Goal: Task Accomplishment & Management: Use online tool/utility

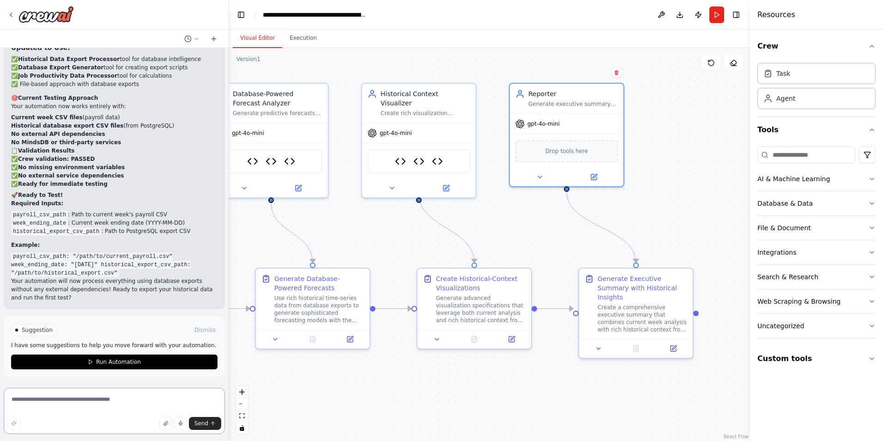
click at [64, 411] on textarea at bounding box center [114, 410] width 221 height 46
type textarea "**********"
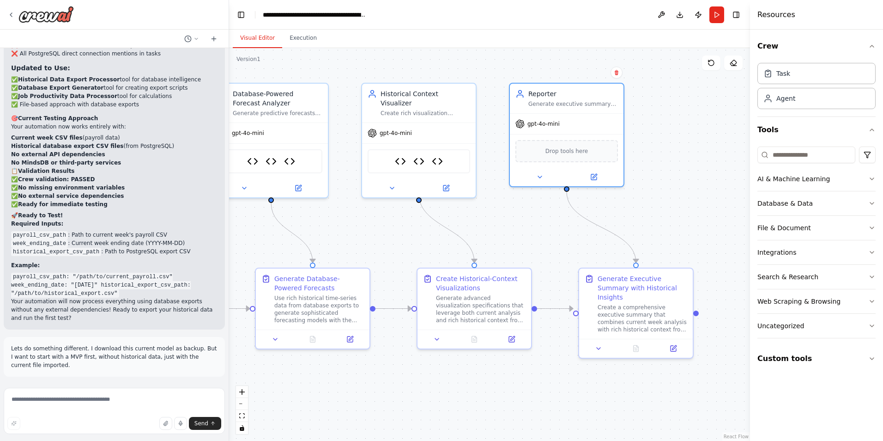
scroll to position [14282, 0]
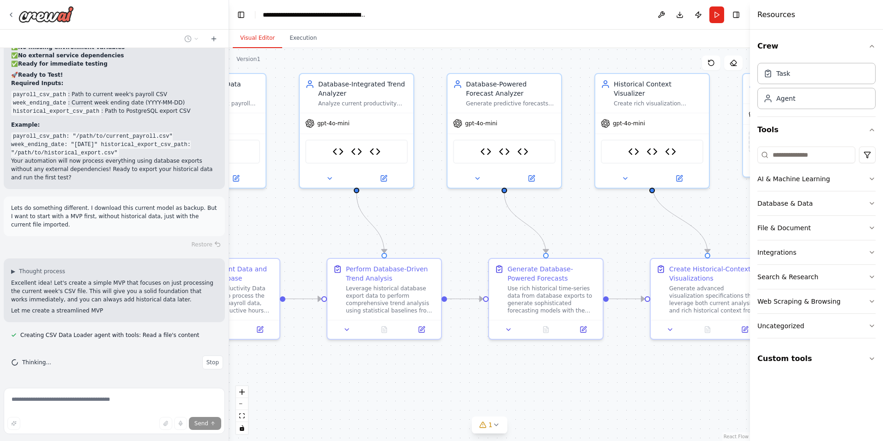
drag, startPoint x: 498, startPoint y: 116, endPoint x: 743, endPoint y: 122, distance: 244.4
click at [743, 122] on div ".deletable-edge-delete-btn { width: 20px; height: 20px; border: 0px solid #ffff…" at bounding box center [489, 244] width 521 height 393
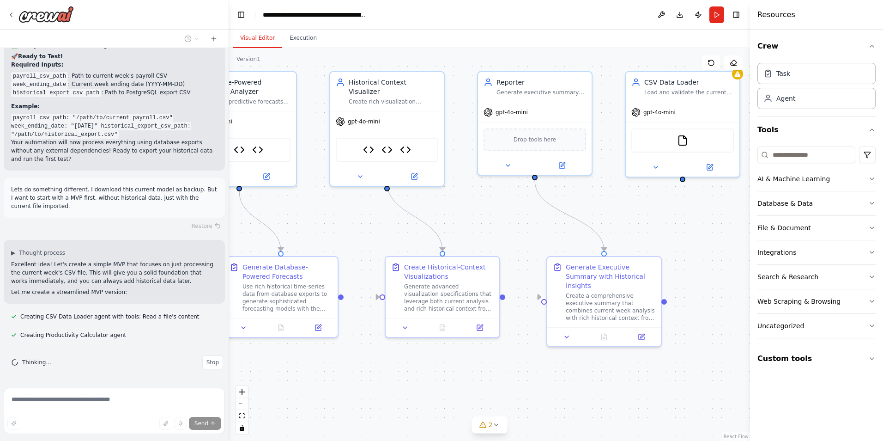
drag, startPoint x: 466, startPoint y: 213, endPoint x: 189, endPoint y: 195, distance: 276.8
click at [189, 195] on div "Description — Job Productivity Analyzer Crew This crew automates the analysis o…" at bounding box center [441, 220] width 883 height 441
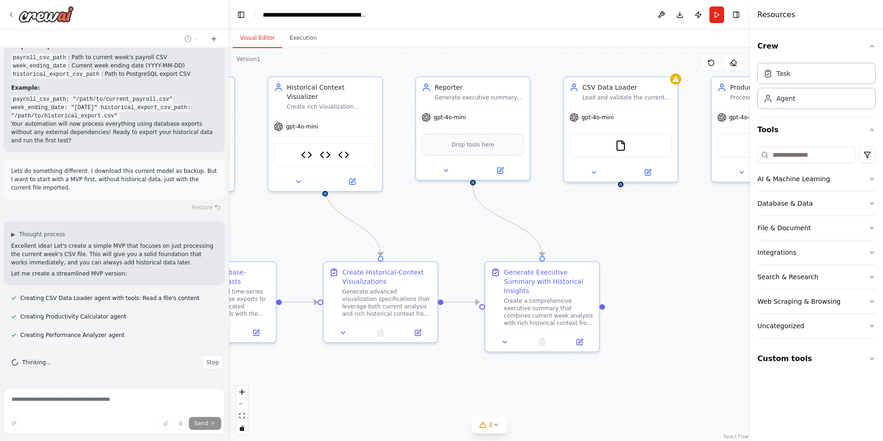
drag, startPoint x: 517, startPoint y: 235, endPoint x: 455, endPoint y: 240, distance: 62.1
click at [455, 240] on div ".deletable-edge-delete-btn { width: 20px; height: 20px; border: 0px solid #ffff…" at bounding box center [489, 244] width 521 height 393
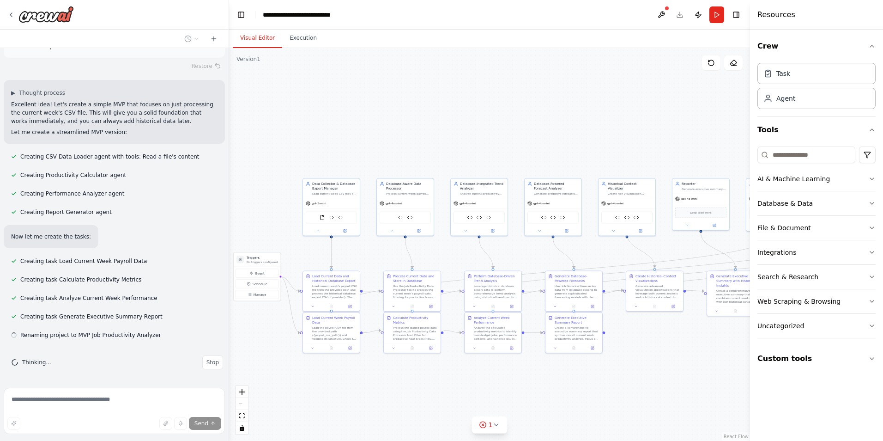
scroll to position [14581, 0]
drag, startPoint x: 478, startPoint y: 262, endPoint x: 630, endPoint y: 259, distance: 152.0
click at [630, 259] on div ".deletable-edge-delete-btn { width: 20px; height: 20px; border: 0px solid #ffff…" at bounding box center [489, 244] width 521 height 393
drag, startPoint x: 330, startPoint y: 201, endPoint x: 283, endPoint y: 87, distance: 123.2
click at [283, 87] on div "gpt-5-mini" at bounding box center [292, 92] width 57 height 10
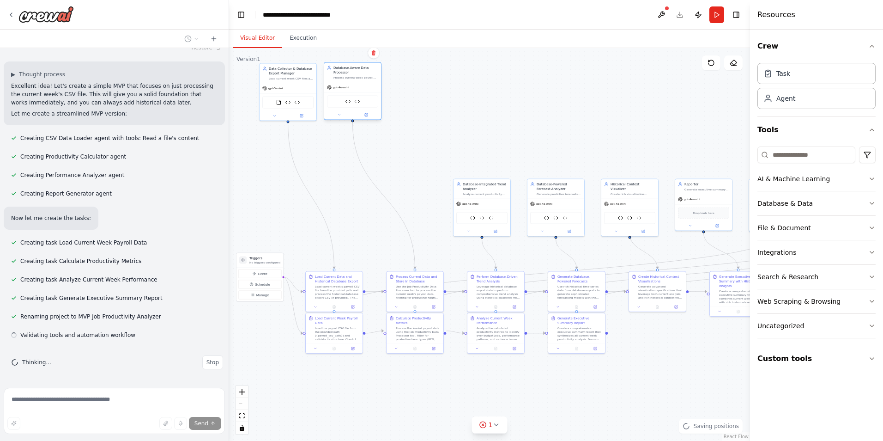
scroll to position [14599, 0]
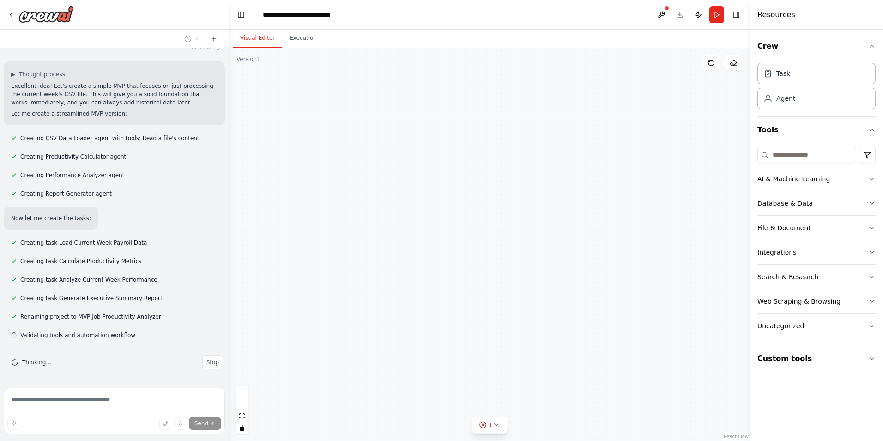
drag, startPoint x: 431, startPoint y: 218, endPoint x: 370, endPoint y: 115, distance: 119.4
click at [370, 115] on div "Triggers No triggers configured Event Schedule Manage Data Collector & Database…" at bounding box center [489, 244] width 521 height 393
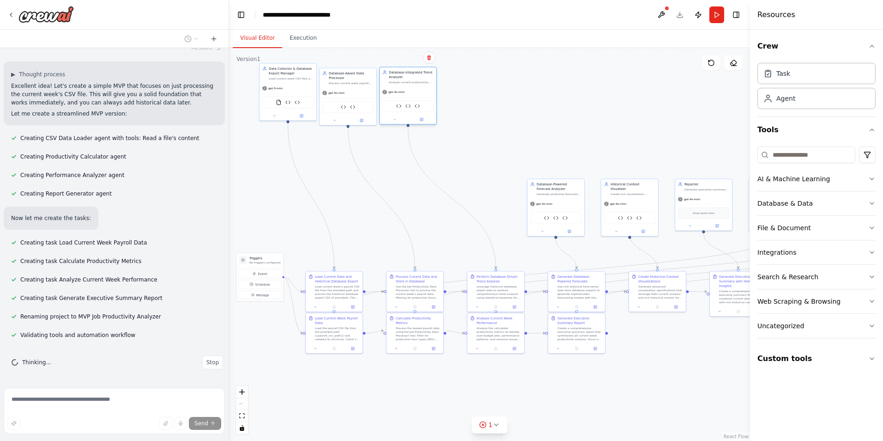
drag, startPoint x: 493, startPoint y: 202, endPoint x: 416, endPoint y: 90, distance: 136.3
click at [416, 90] on div "gpt-4o-mini" at bounding box center [408, 92] width 57 height 10
drag, startPoint x: 546, startPoint y: 198, endPoint x: 463, endPoint y: 102, distance: 127.3
click at [463, 102] on div "Forecasting Engine Job Productivity Data Processor Historical Data Export Proce…" at bounding box center [463, 106] width 51 height 12
drag, startPoint x: 640, startPoint y: 212, endPoint x: 527, endPoint y: 100, distance: 158.7
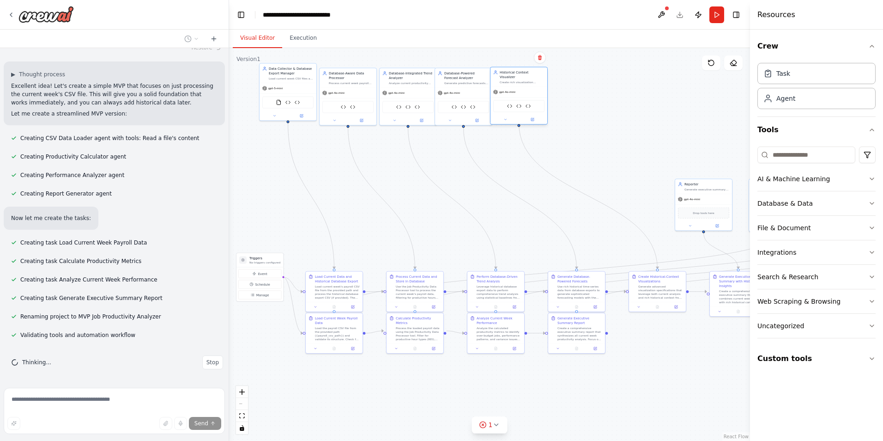
click at [527, 103] on img at bounding box center [529, 106] width 6 height 6
drag, startPoint x: 702, startPoint y: 205, endPoint x: 571, endPoint y: 94, distance: 171.7
click at [571, 94] on div "gpt-4o-mini Drop tools here" at bounding box center [574, 105] width 57 height 36
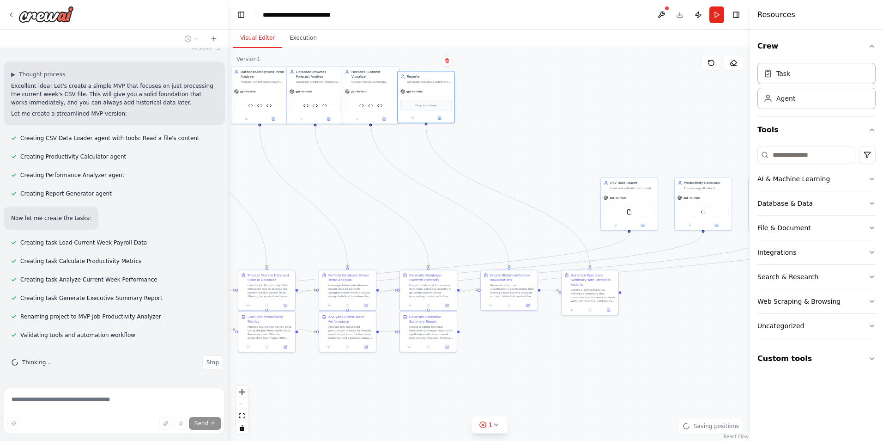
drag, startPoint x: 573, startPoint y: 227, endPoint x: 425, endPoint y: 226, distance: 148.3
click at [425, 226] on div ".deletable-edge-delete-btn { width: 20px; height: 20px; border: 0px solid #ffff…" at bounding box center [489, 244] width 521 height 393
drag, startPoint x: 618, startPoint y: 207, endPoint x: 266, endPoint y: 191, distance: 352.7
click at [266, 191] on div "FileReadTool" at bounding box center [278, 197] width 51 height 12
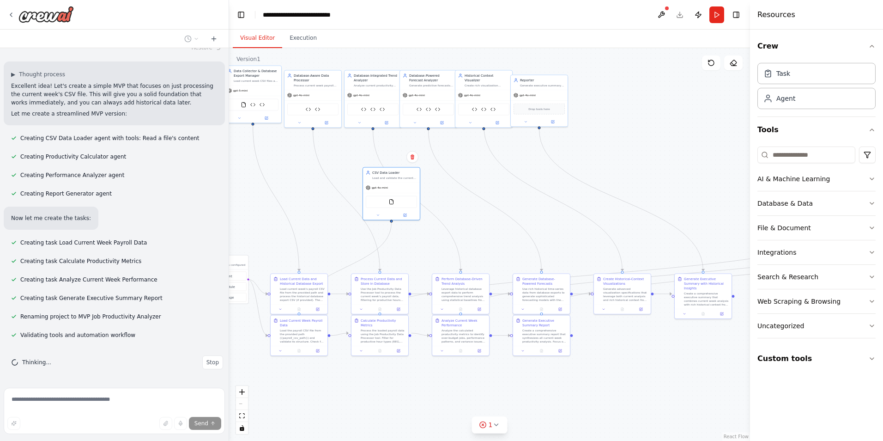
drag, startPoint x: 368, startPoint y: 223, endPoint x: 533, endPoint y: 226, distance: 165.4
click at [533, 226] on div ".deletable-edge-delete-btn { width: 20px; height: 20px; border: 0px solid #ffff…" at bounding box center [489, 244] width 521 height 393
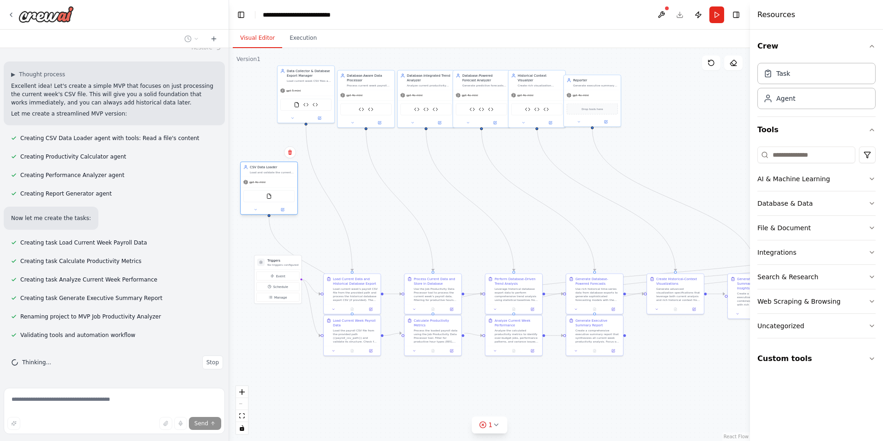
drag, startPoint x: 434, startPoint y: 204, endPoint x: 260, endPoint y: 200, distance: 174.2
click at [260, 200] on div "FileReadTool" at bounding box center [268, 196] width 51 height 12
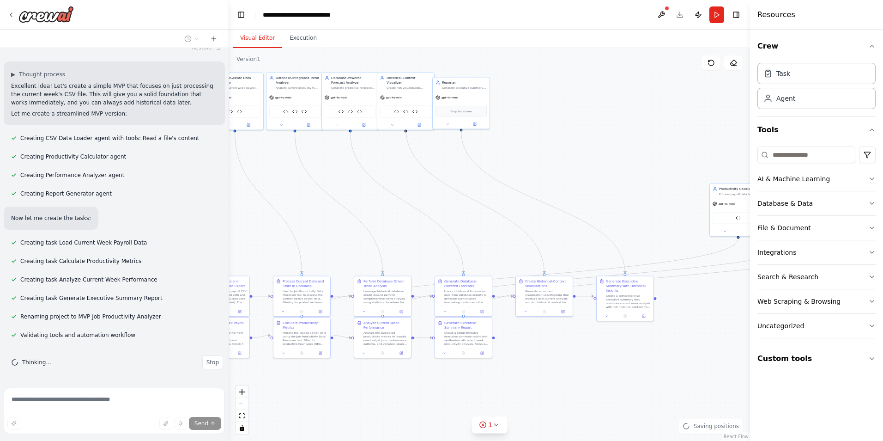
drag, startPoint x: 517, startPoint y: 197, endPoint x: 390, endPoint y: 200, distance: 127.0
click at [390, 200] on div ".deletable-edge-delete-btn { width: 20px; height: 20px; border: 0px solid #ffff…" at bounding box center [489, 244] width 521 height 393
drag, startPoint x: 714, startPoint y: 205, endPoint x: 269, endPoint y: 194, distance: 444.4
click at [269, 194] on icon at bounding box center [270, 193] width 4 height 4
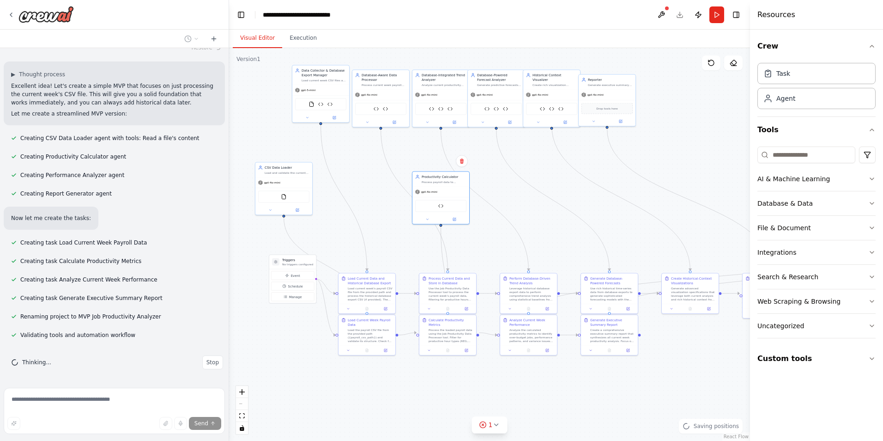
drag, startPoint x: 423, startPoint y: 210, endPoint x: 553, endPoint y: 207, distance: 130.7
click at [553, 207] on div ".deletable-edge-delete-btn { width: 20px; height: 20px; border: 0px solid #ffff…" at bounding box center [489, 244] width 521 height 393
drag, startPoint x: 441, startPoint y: 204, endPoint x: 379, endPoint y: 197, distance: 62.3
click at [379, 198] on img at bounding box center [381, 201] width 6 height 6
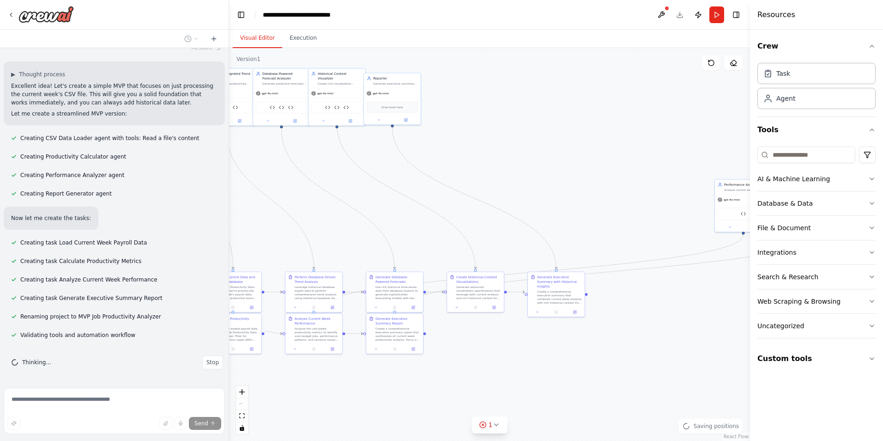
drag, startPoint x: 642, startPoint y: 203, endPoint x: 424, endPoint y: 202, distance: 218.0
click at [424, 202] on div ".deletable-edge-delete-btn { width: 20px; height: 20px; border: 0px solid #ffff…" at bounding box center [489, 244] width 521 height 393
drag, startPoint x: 727, startPoint y: 203, endPoint x: 260, endPoint y: 187, distance: 466.8
click at [260, 187] on div "gpt-4o-mini" at bounding box center [285, 185] width 57 height 10
drag, startPoint x: 414, startPoint y: 201, endPoint x: 570, endPoint y: 200, distance: 156.1
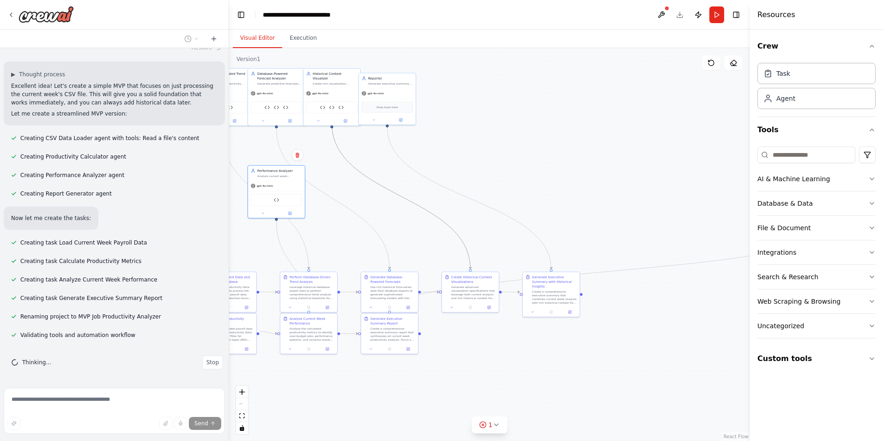
click at [566, 200] on div ".deletable-edge-delete-btn { width: 20px; height: 20px; border: 0px solid #ffff…" at bounding box center [489, 244] width 521 height 393
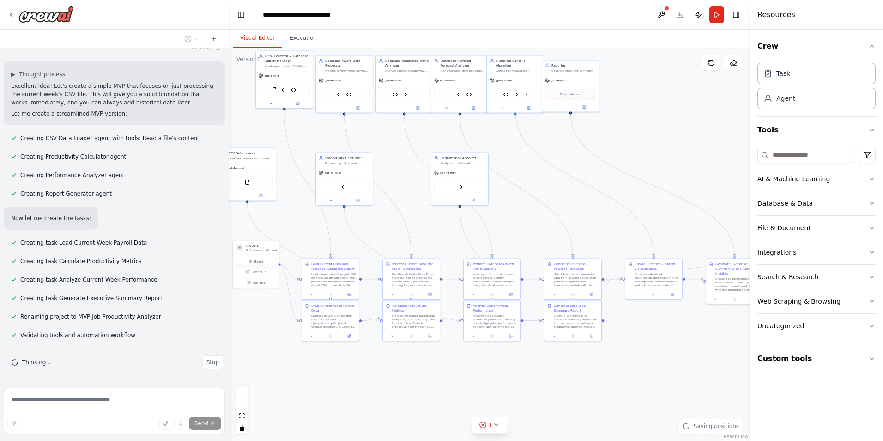
drag, startPoint x: 433, startPoint y: 200, endPoint x: 616, endPoint y: 187, distance: 183.8
click at [616, 187] on div ".deletable-edge-delete-btn { width: 20px; height: 20px; border: 0px solid #ffff…" at bounding box center [489, 244] width 521 height 393
drag, startPoint x: 451, startPoint y: 182, endPoint x: 412, endPoint y: 186, distance: 39.0
click at [412, 186] on div "Job Productivity Data Processor" at bounding box center [422, 191] width 51 height 12
drag, startPoint x: 615, startPoint y: 168, endPoint x: 345, endPoint y: 180, distance: 270.9
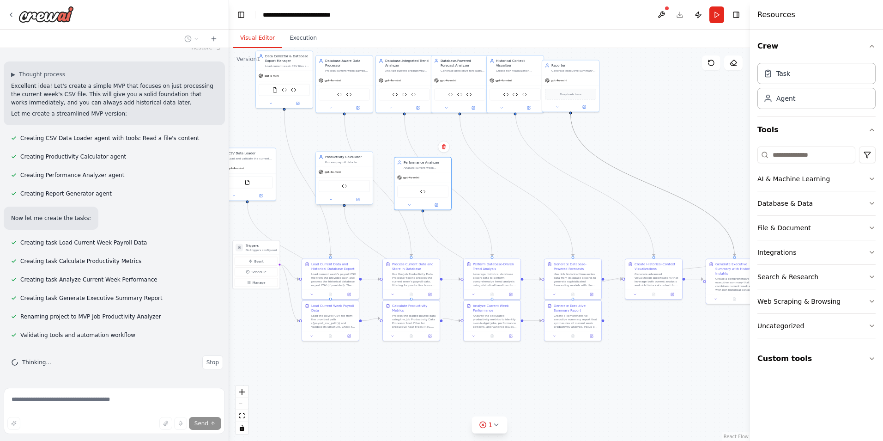
click at [345, 180] on div ".deletable-edge-delete-btn { width: 20px; height: 20px; border: 0px solid #ffff…" at bounding box center [339, 241] width 260 height 196
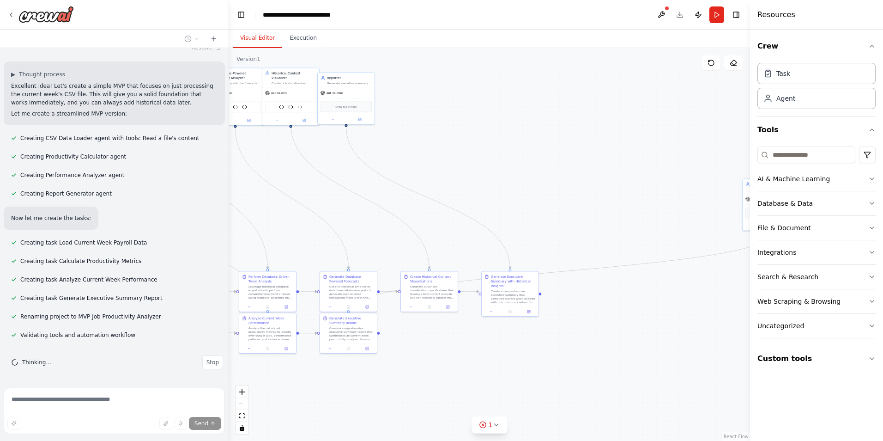
drag, startPoint x: 574, startPoint y: 161, endPoint x: 338, endPoint y: 175, distance: 236.9
click at [338, 175] on div ".deletable-edge-delete-btn { width: 20px; height: 20px; border: 0px solid #ffff…" at bounding box center [489, 244] width 521 height 393
drag, startPoint x: 741, startPoint y: 190, endPoint x: 278, endPoint y: 175, distance: 462.6
click at [258, 175] on div "Report Generator Create a comprehensive productivity report summarizing current…" at bounding box center [283, 173] width 51 height 9
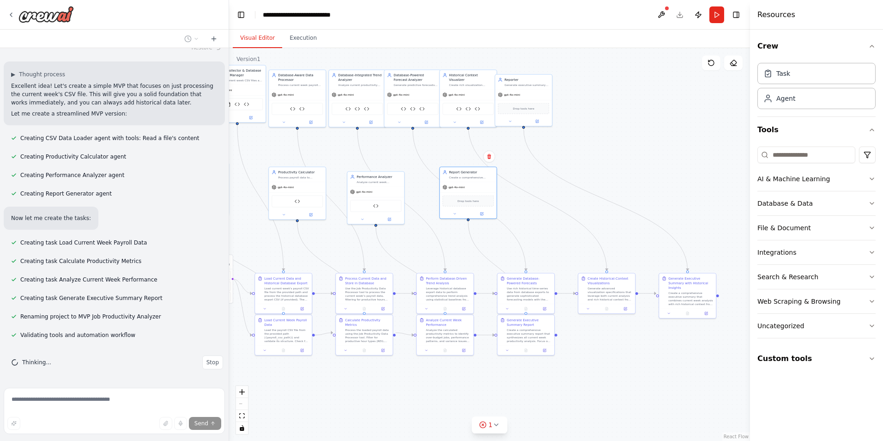
drag, startPoint x: 526, startPoint y: 191, endPoint x: 656, endPoint y: 192, distance: 130.2
click at [656, 192] on div ".deletable-edge-delete-btn { width: 20px; height: 20px; border: 0px solid #ffff…" at bounding box center [489, 244] width 521 height 393
drag, startPoint x: 478, startPoint y: 194, endPoint x: 463, endPoint y: 198, distance: 15.4
click at [463, 198] on div "Drop tools here" at bounding box center [458, 204] width 57 height 17
click at [392, 194] on div "Job Productivity Data Processor" at bounding box center [379, 201] width 57 height 18
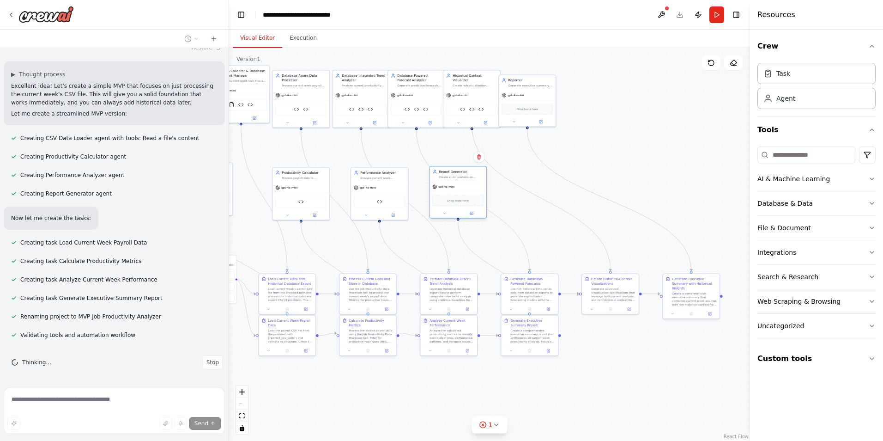
click at [453, 197] on div "Drop tools here" at bounding box center [457, 200] width 51 height 11
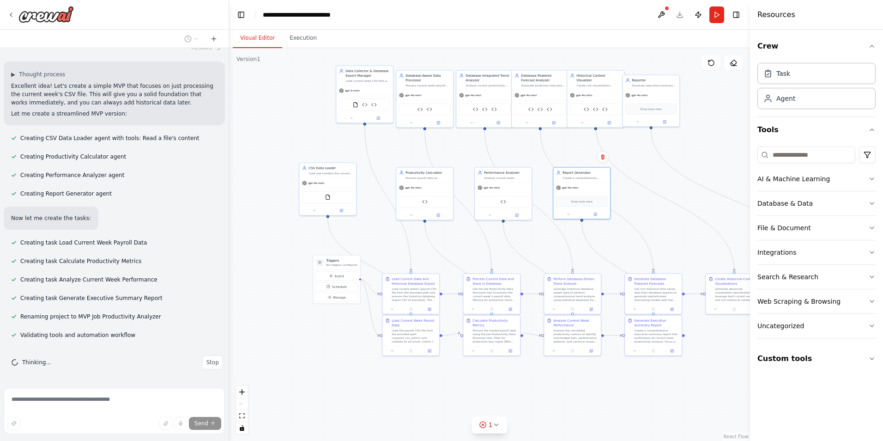
drag, startPoint x: 515, startPoint y: 197, endPoint x: 671, endPoint y: 197, distance: 156.1
click at [671, 197] on div ".deletable-edge-delete-btn { width: 20px; height: 20px; border: 0px solid #ffff…" at bounding box center [489, 244] width 521 height 393
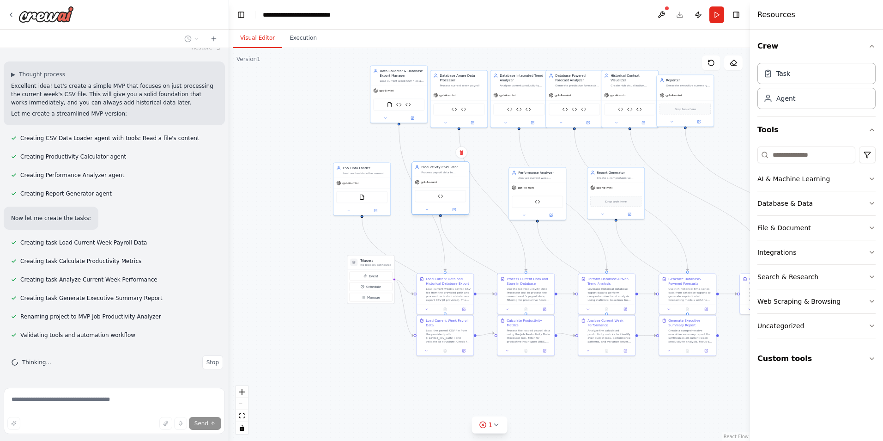
drag, startPoint x: 475, startPoint y: 190, endPoint x: 458, endPoint y: 184, distance: 18.0
click at [458, 184] on div "gpt-4o-mini" at bounding box center [440, 182] width 57 height 10
drag, startPoint x: 527, startPoint y: 191, endPoint x: 507, endPoint y: 188, distance: 20.7
click at [507, 188] on div "gpt-4o-mini Job Productivity Data Processor" at bounding box center [518, 195] width 57 height 37
drag, startPoint x: 601, startPoint y: 191, endPoint x: 579, endPoint y: 188, distance: 22.9
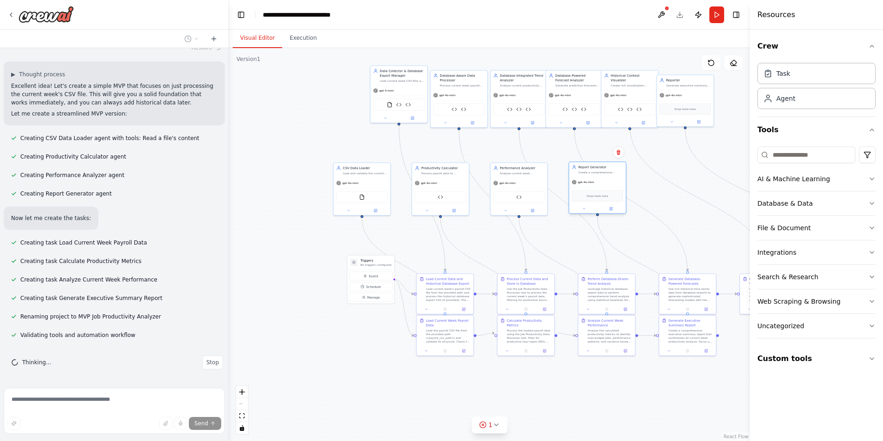
click at [579, 188] on div "gpt-4o-mini Drop tools here" at bounding box center [597, 195] width 57 height 36
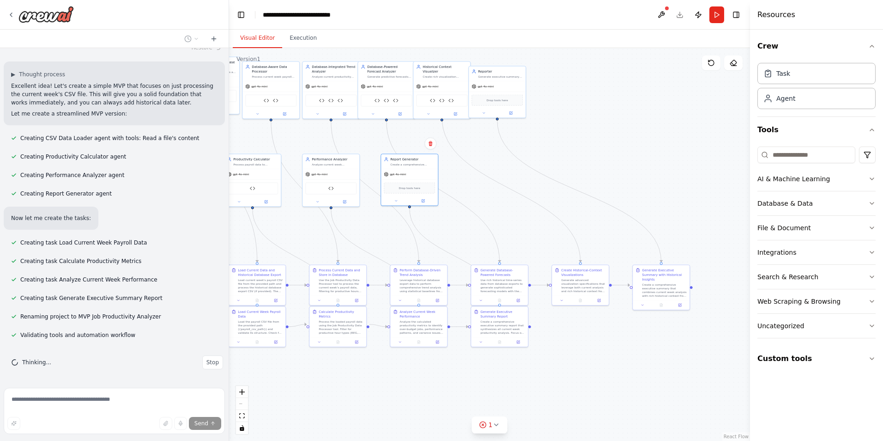
drag, startPoint x: 563, startPoint y: 224, endPoint x: 375, endPoint y: 215, distance: 188.2
click at [375, 215] on div ".deletable-edge-delete-btn { width: 20px; height: 20px; border: 0px solid #ffff…" at bounding box center [489, 244] width 521 height 393
drag
click at [580, 282] on div "Generate advanced visualization specifications that leverage both current analy…" at bounding box center [583, 284] width 45 height 15
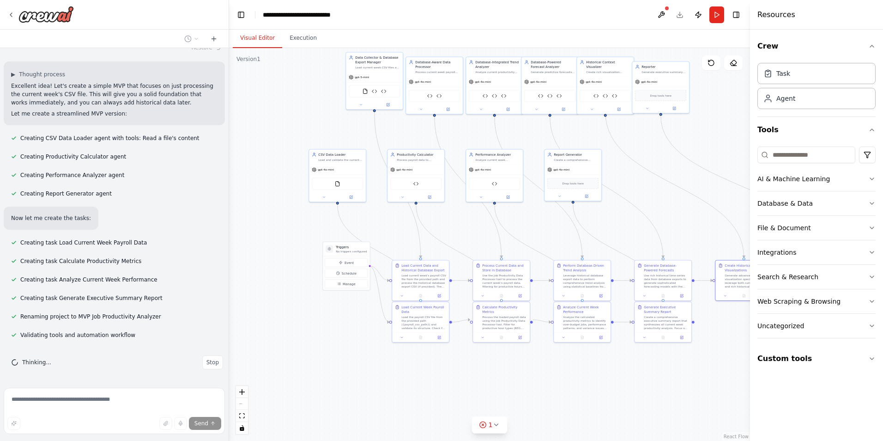
click at [545, 360] on div ".deletable-edge-delete-btn { width: 20px; height: 20px; border: 0px solid #ffff…" at bounding box center [489, 244] width 521 height 393
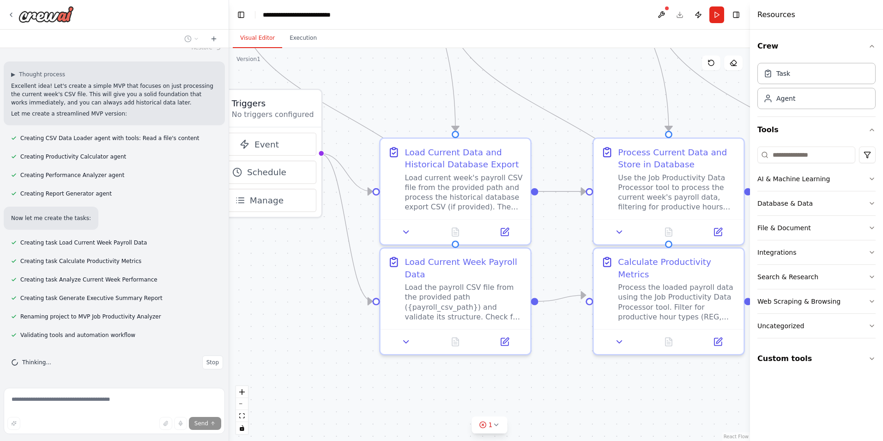
click at [555, 231] on div ".deletable-edge-delete-btn { width: 20px; height: 20px; border: 0px solid #ffff…" at bounding box center [489, 244] width 521 height 393
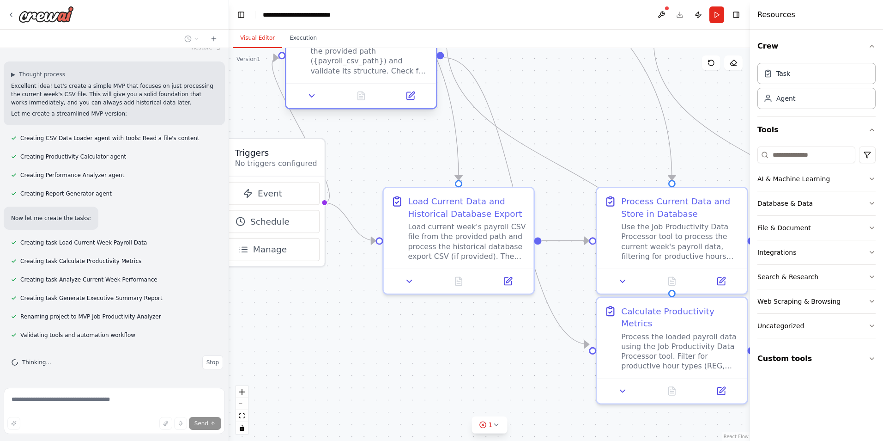
click at [371, 53] on div "Load the payroll CSV file from the provided path ({payroll_csv_path}) and valid…" at bounding box center [369, 55] width 118 height 39
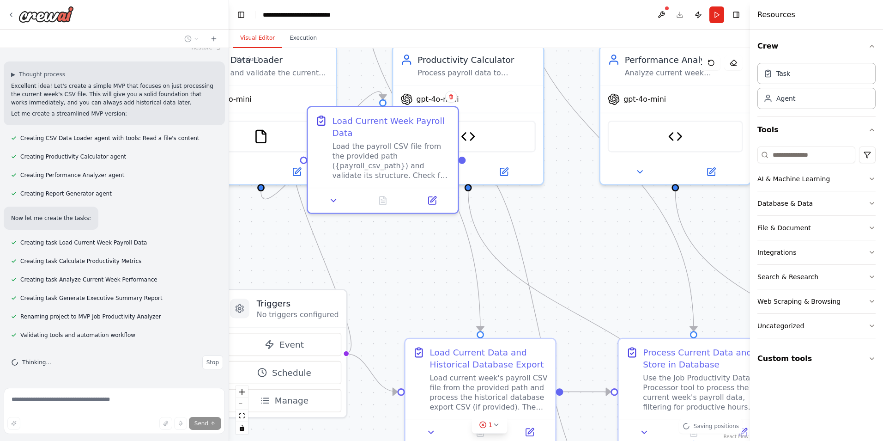
click at [420, 321] on div ".deletable-edge-delete-btn { width: 20px; height: 20px; border: 0px solid #ffff…" at bounding box center [489, 244] width 521 height 393
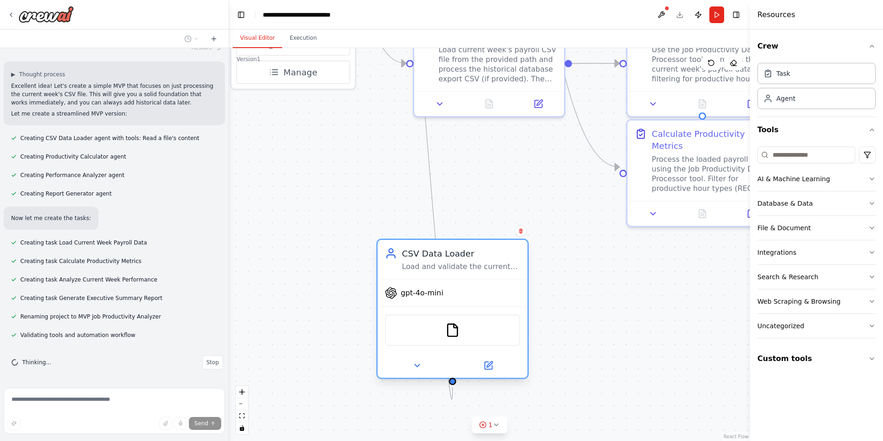
click at [471, 327] on div "FileReadTool" at bounding box center [452, 330] width 135 height 32
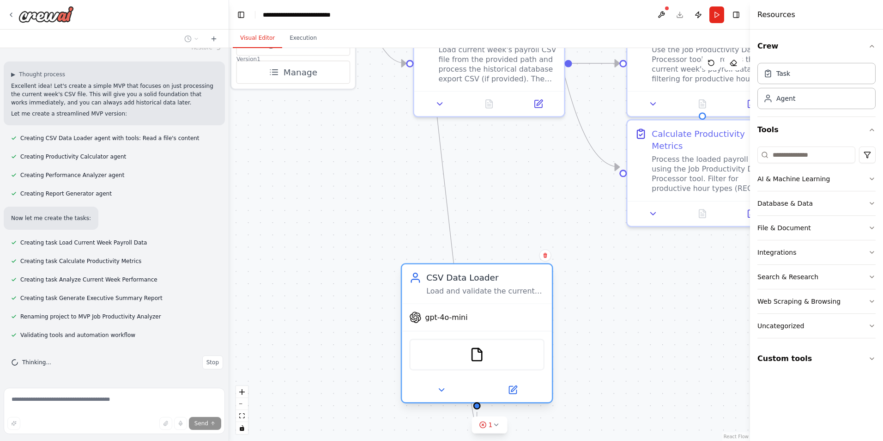
click at [519, 304] on div "gpt-4o-mini" at bounding box center [477, 317] width 150 height 27
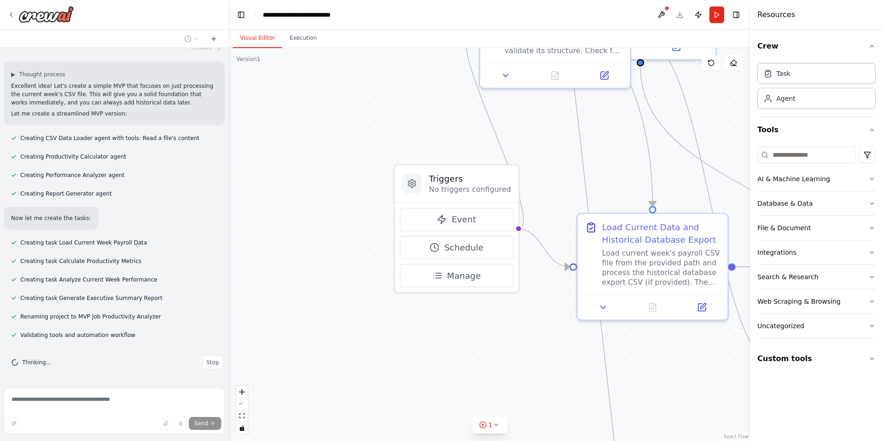
click at [684, 437] on div ".deletable-edge-delete-btn { width: 20px; height: 20px; border: 0px solid #ffff…" at bounding box center [489, 244] width 521 height 393
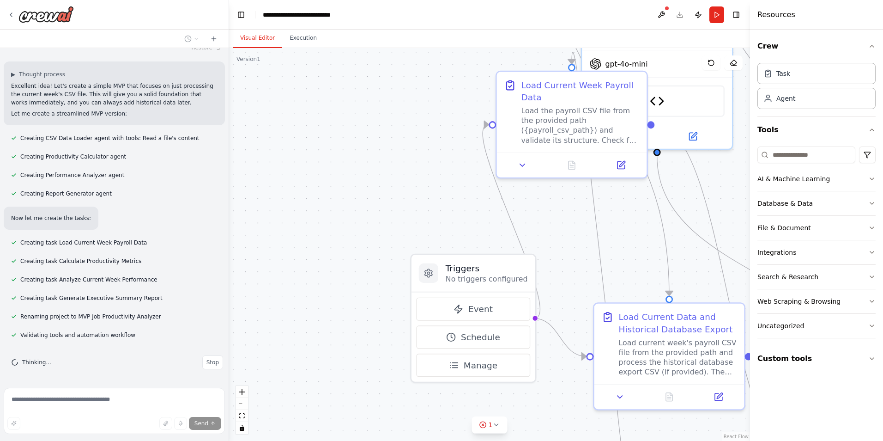
click at [537, 261] on div ".deletable-edge-delete-btn { width: 20px; height: 20px; border: 0px solid #ffff…" at bounding box center [489, 244] width 521 height 393
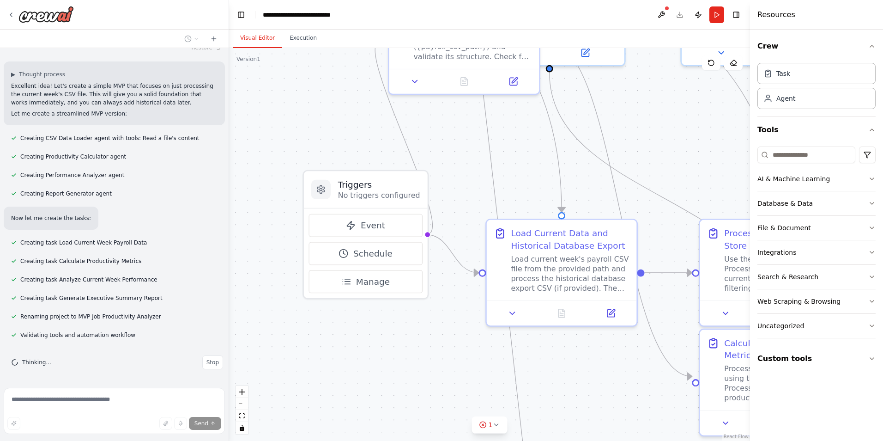
click at [473, 109] on div ".deletable-edge-delete-btn { width: 20px; height: 20px; border: 0px solid #ffff…" at bounding box center [489, 244] width 521 height 393
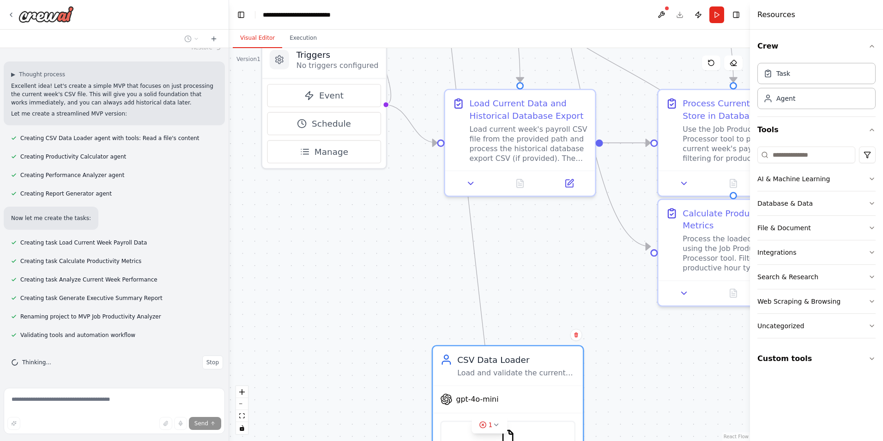
click at [542, 267] on div ".deletable-edge-delete-btn { width: 20px; height: 20px; border: 0px solid #ffff…" at bounding box center [489, 244] width 521 height 393
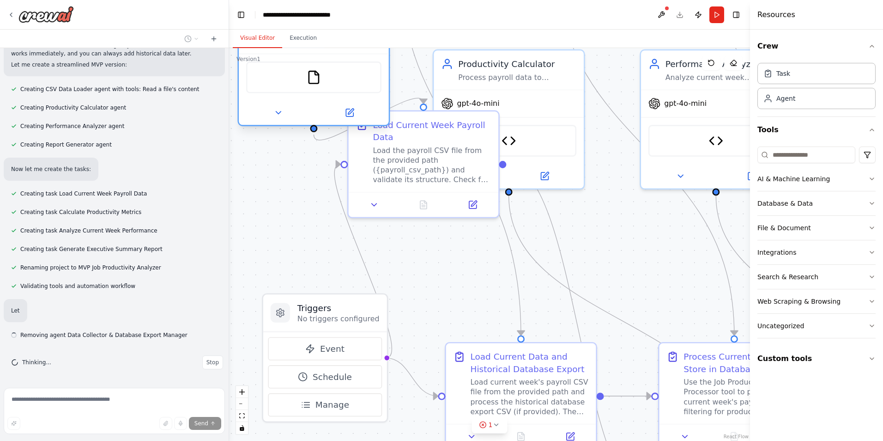
scroll to position [14648, 0]
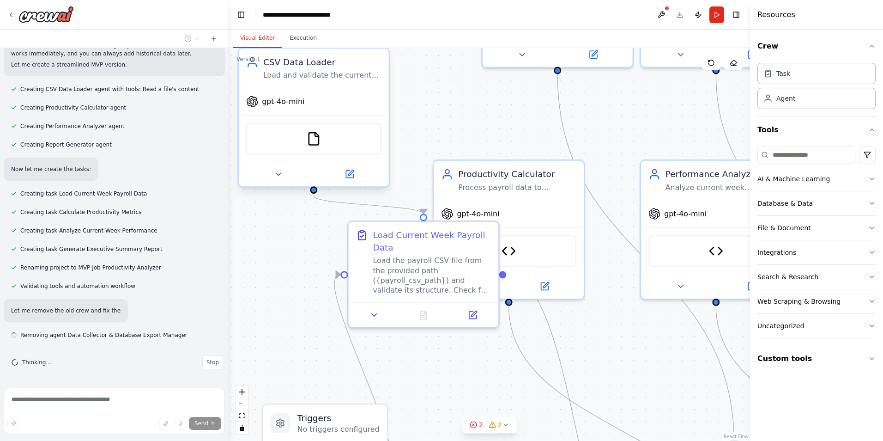
click at [337, 79] on div "CSV Data Loader Load and validate the current week's payroll CSV file from {pay…" at bounding box center [314, 67] width 150 height 39
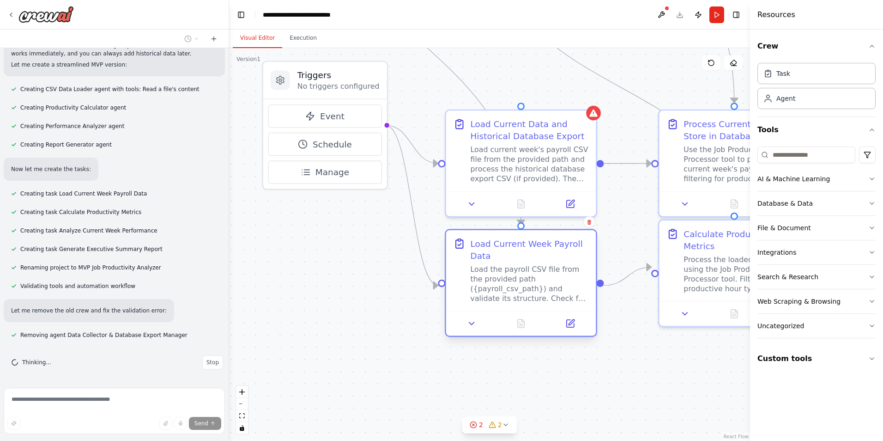
click at [512, 261] on div "Load Current Week Payroll Data" at bounding box center [530, 249] width 118 height 24
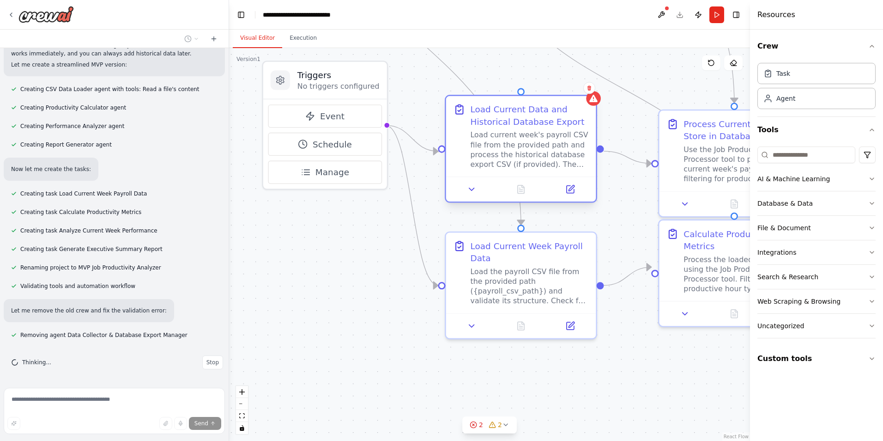
click at [529, 161] on div "Load current week's payroll CSV file from the provided path and process the his…" at bounding box center [530, 149] width 118 height 39
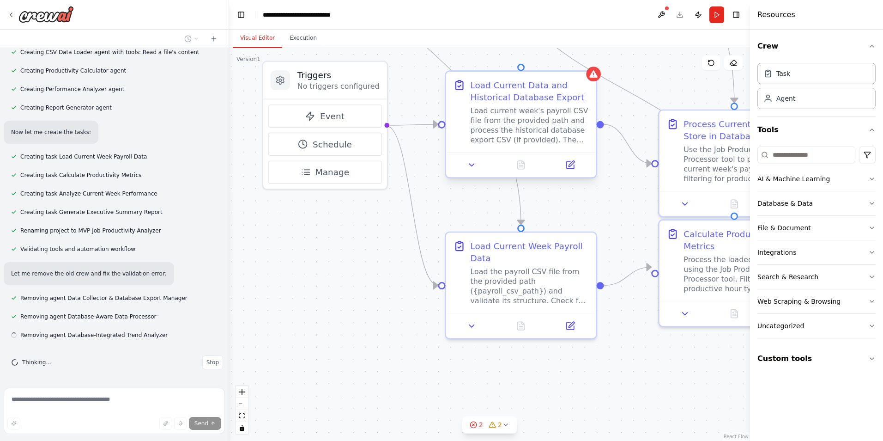
scroll to position [14685, 0]
click at [557, 139] on div "Load current week's payroll CSV file from the provided path and process the his…" at bounding box center [530, 125] width 118 height 39
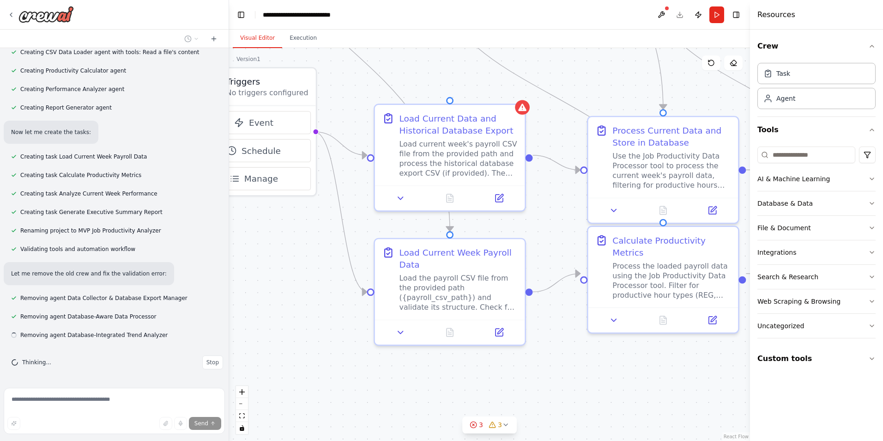
click at [476, 196] on div ".deletable-edge-delete-btn { width: 20px; height: 20px; border: 0px solid #ffff…" at bounding box center [489, 244] width 521 height 393
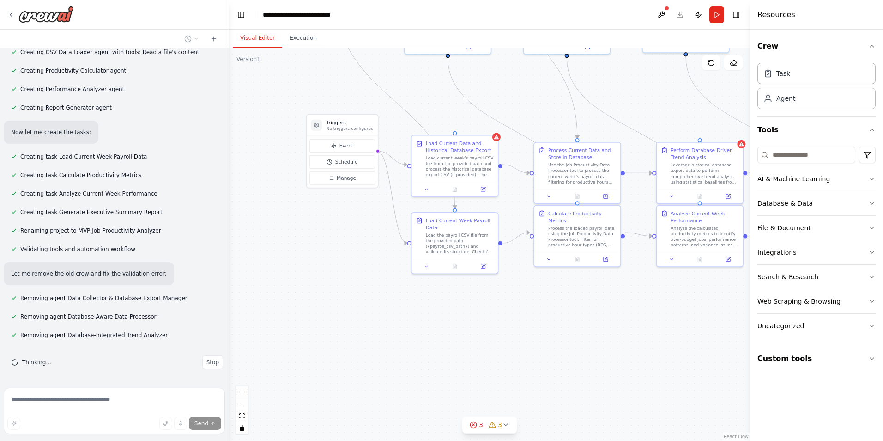
scroll to position [14704, 0]
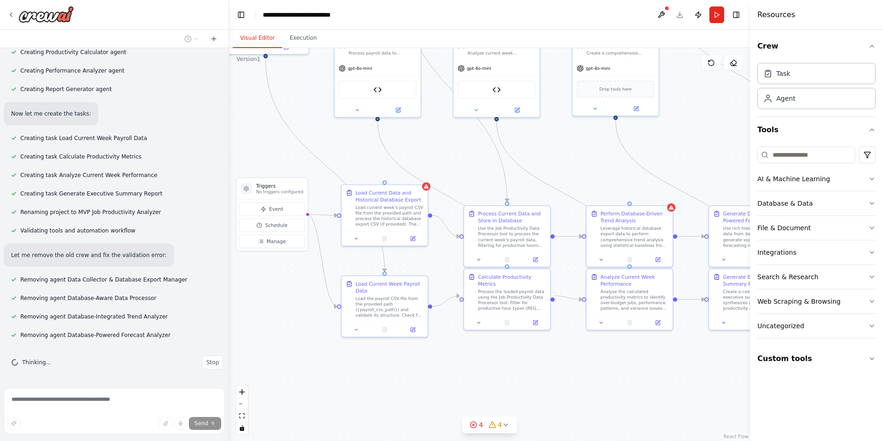
drag, startPoint x: 512, startPoint y: 199, endPoint x: 442, endPoint y: 262, distance: 94.5
click at [442, 262] on div ".deletable-edge-delete-btn { width: 20px; height: 20px; border: 0px solid #ffff…" at bounding box center [489, 244] width 521 height 393
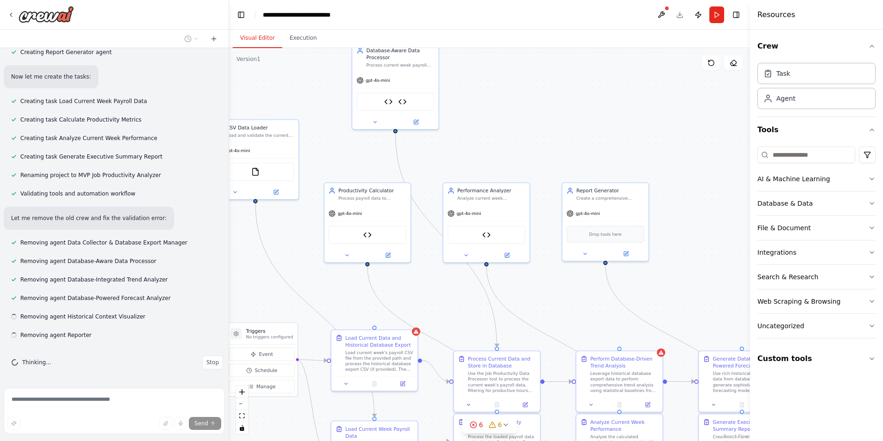
scroll to position [14740, 0]
drag, startPoint x: 522, startPoint y: 159, endPoint x: 505, endPoint y: 286, distance: 127.7
click at [505, 286] on div ".deletable-edge-delete-btn { width: 20px; height: 20px; border: 0px solid #ffff…" at bounding box center [489, 244] width 521 height 393
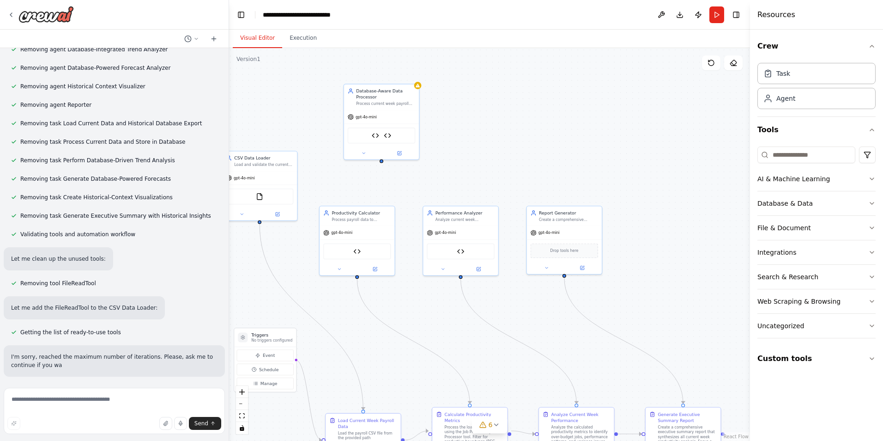
scroll to position [14970, 0]
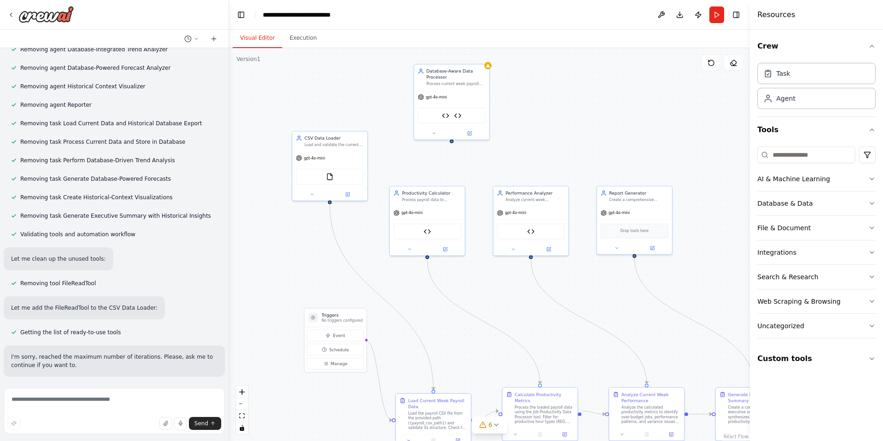
drag, startPoint x: 469, startPoint y: 270, endPoint x: 533, endPoint y: 244, distance: 69.2
click at [532, 247] on div ".deletable-edge-delete-btn { width: 20px; height: 20px; border: 0px solid #ffff…" at bounding box center [489, 244] width 521 height 393
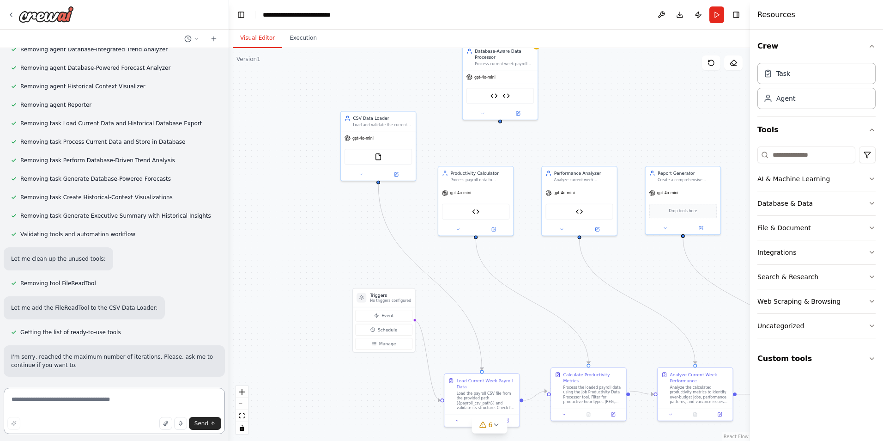
click at [90, 399] on textarea at bounding box center [114, 410] width 221 height 46
type textarea "*"
type textarea "********"
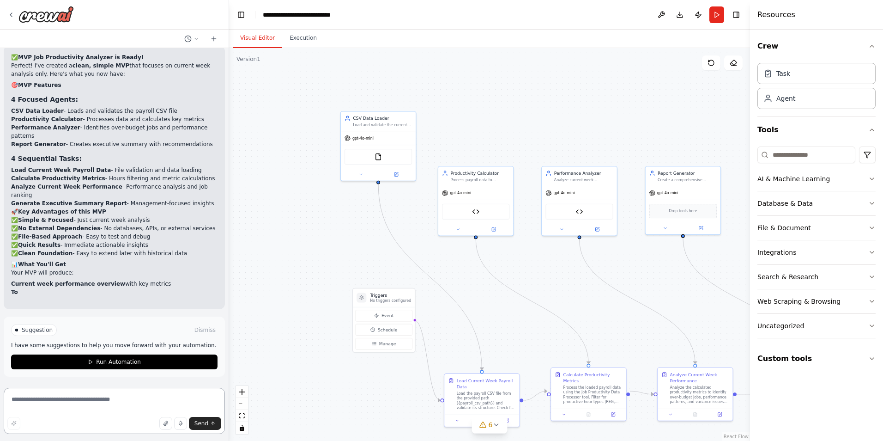
scroll to position [15583, 0]
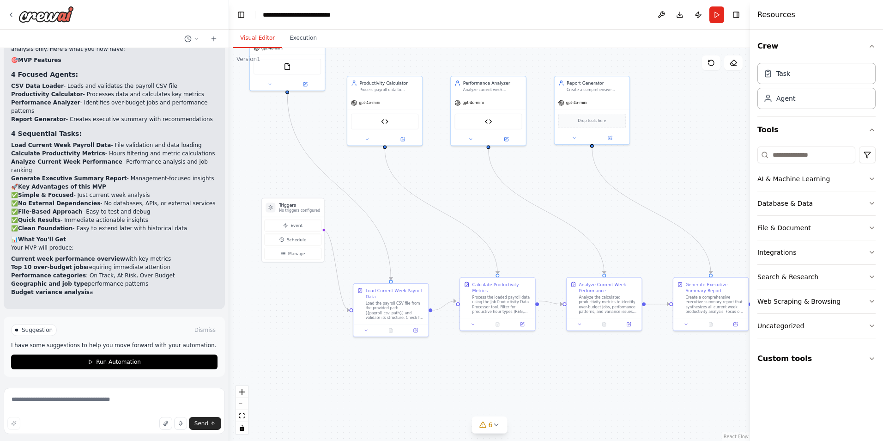
drag, startPoint x: 314, startPoint y: 222, endPoint x: 223, endPoint y: 132, distance: 128.0
click at [223, 132] on div "Description — Job Productivity Analyzer Crew This crew automates the analysis o…" at bounding box center [441, 220] width 883 height 441
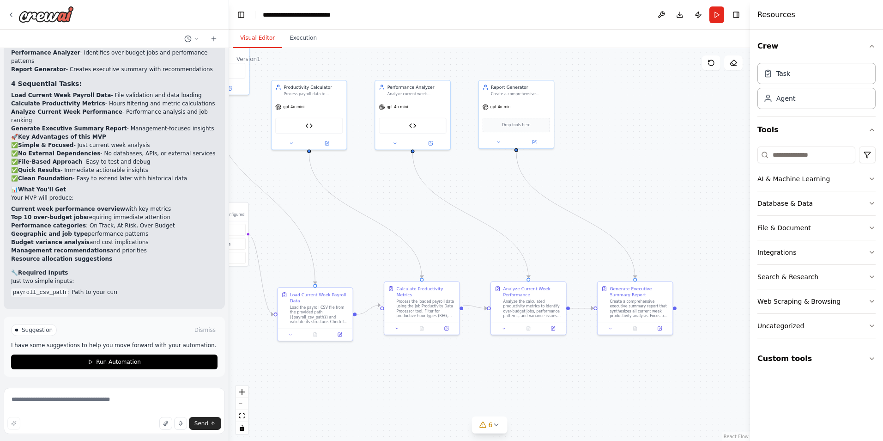
drag, startPoint x: 508, startPoint y: 212, endPoint x: 433, endPoint y: 217, distance: 75.9
click at [433, 217] on div ".deletable-edge-delete-btn { width: 20px; height: 20px; border: 0px solid #ffff…" at bounding box center [489, 244] width 521 height 393
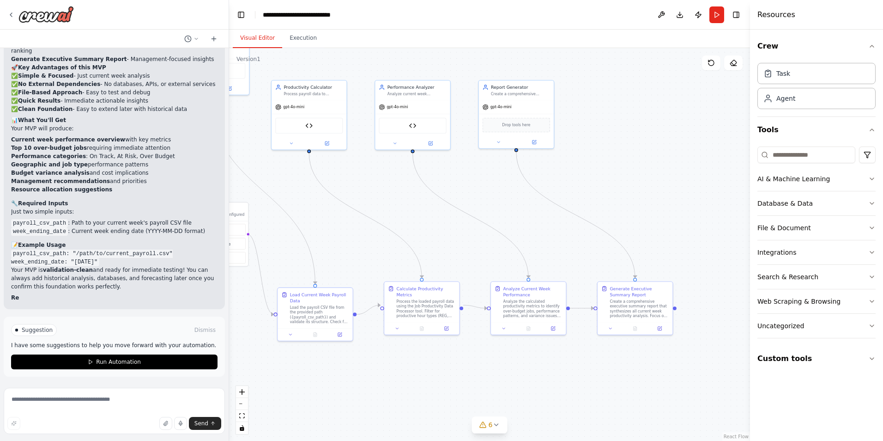
scroll to position [15790, 0]
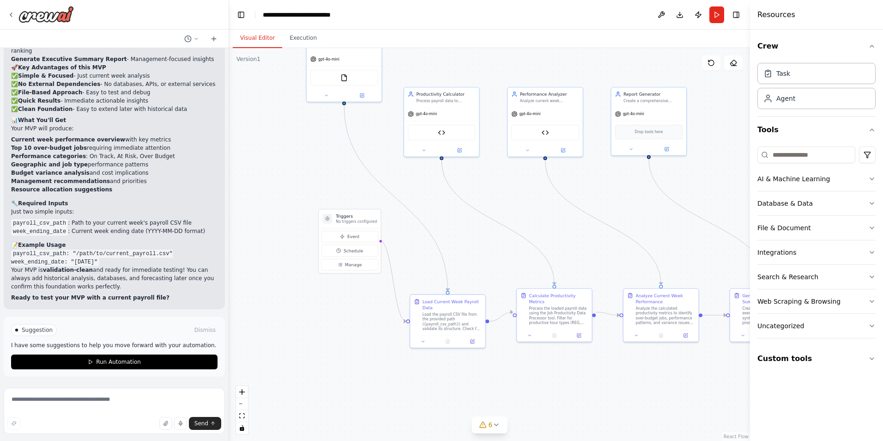
drag, startPoint x: 301, startPoint y: 174, endPoint x: 405, endPoint y: 183, distance: 103.9
click at [405, 183] on div ".deletable-edge-delete-btn { width: 20px; height: 20px; border: 0px solid #ffff…" at bounding box center [489, 244] width 521 height 393
click at [100, 404] on textarea at bounding box center [114, 410] width 221 height 46
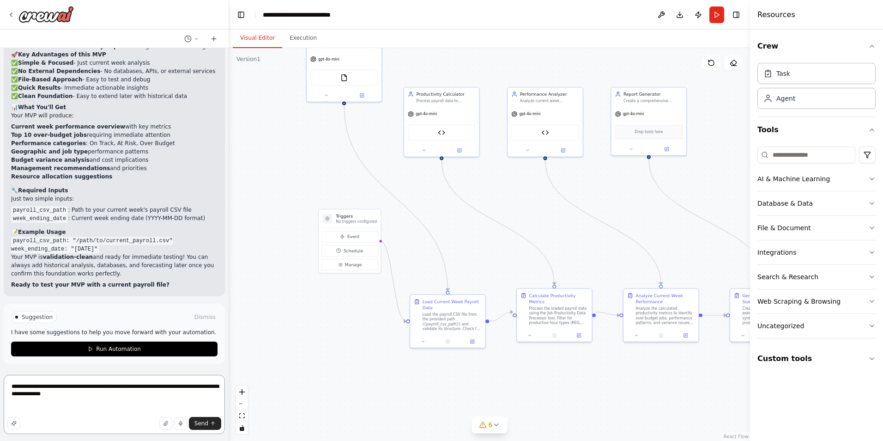
click at [80, 416] on textarea "**********" at bounding box center [114, 404] width 221 height 59
paste textarea "**********"
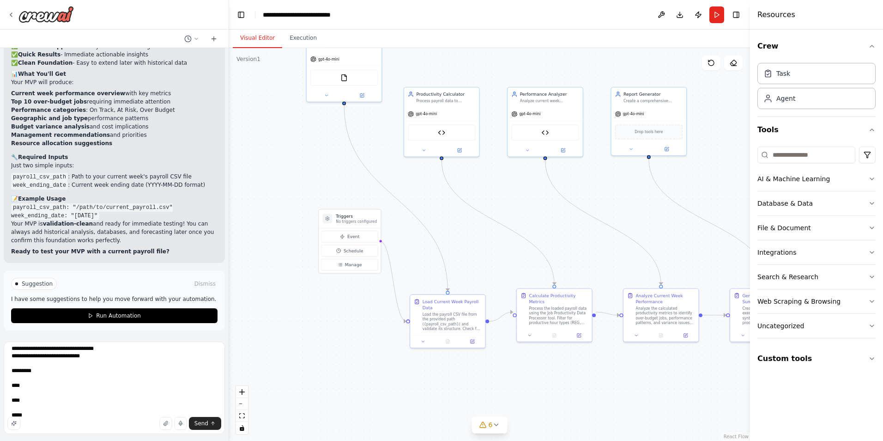
scroll to position [248, 0]
click at [83, 403] on textarea "**********" at bounding box center [114, 387] width 221 height 92
click at [83, 410] on textarea "**********" at bounding box center [114, 387] width 221 height 92
paste textarea "**********"
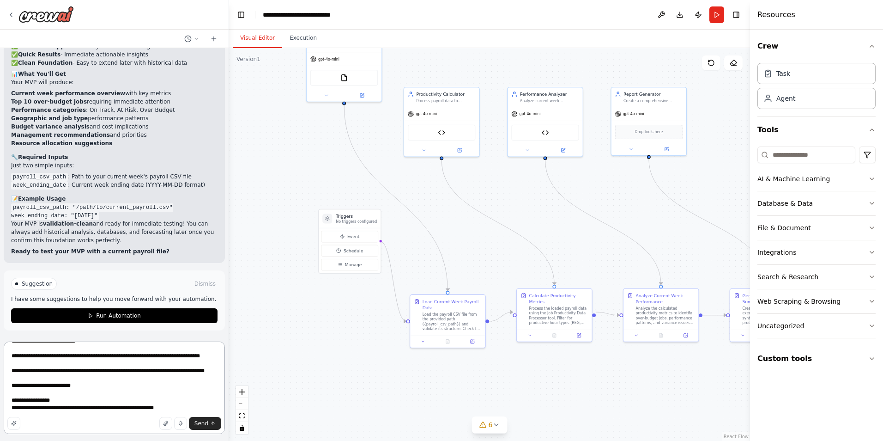
scroll to position [441, 0]
type textarea "**********"
click at [200, 421] on span "Send" at bounding box center [201, 422] width 14 height 7
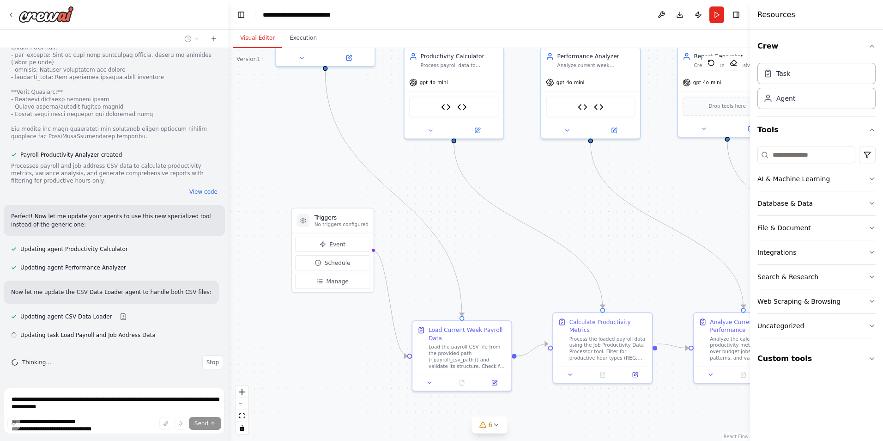
scroll to position [16930, 0]
click at [465, 334] on div "Load Payroll and Job Address Data" at bounding box center [468, 332] width 78 height 16
click at [498, 383] on button at bounding box center [495, 381] width 28 height 10
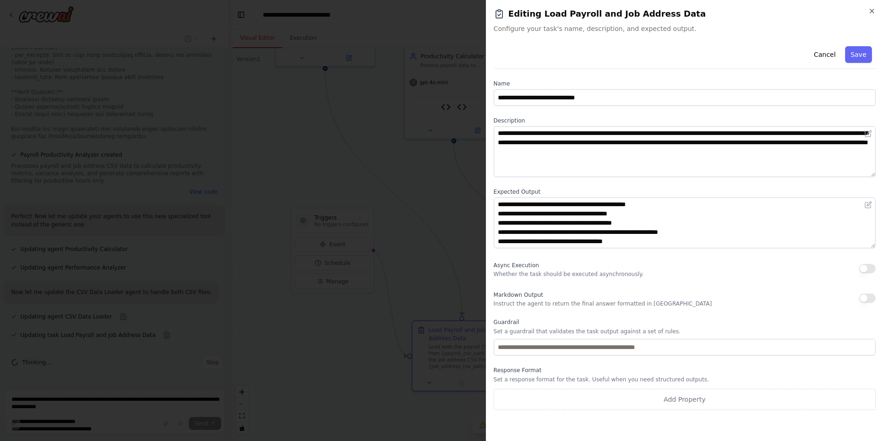
scroll to position [0, 0]
click at [875, 8] on icon "button" at bounding box center [871, 10] width 7 height 7
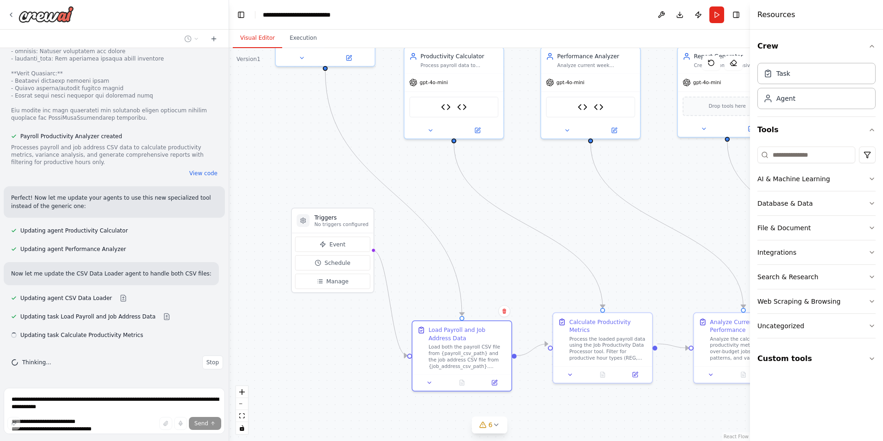
scroll to position [16948, 0]
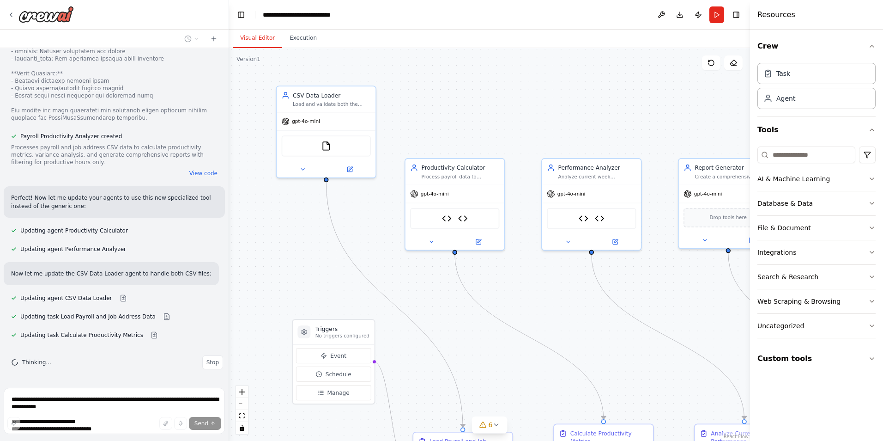
drag, startPoint x: 451, startPoint y: 213, endPoint x: 452, endPoint y: 318, distance: 104.8
click at [452, 318] on div ".deletable-edge-delete-btn { width: 20px; height: 20px; border: 0px solid #ffff…" at bounding box center [489, 244] width 521 height 393
click at [343, 121] on div "gpt-4o-mini" at bounding box center [326, 120] width 99 height 18
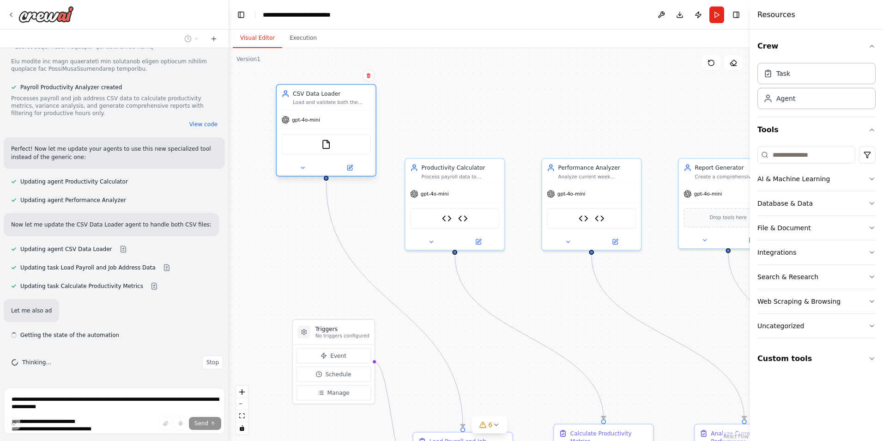
scroll to position [16997, 0]
click at [351, 167] on icon at bounding box center [349, 167] width 5 height 5
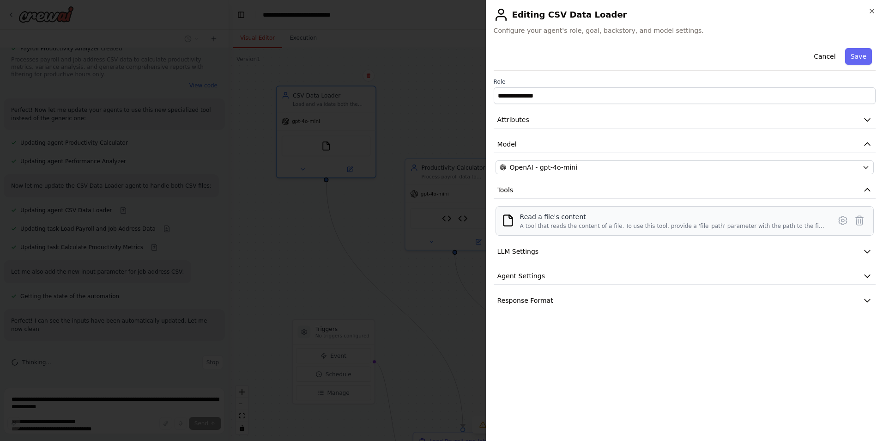
scroll to position [17036, 0]
click at [839, 220] on icon at bounding box center [842, 220] width 11 height 11
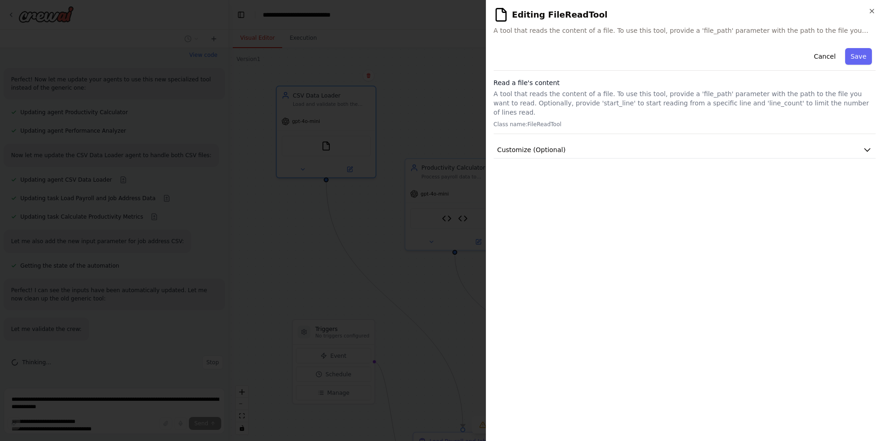
scroll to position [17085, 0]
click at [868, 145] on icon "button" at bounding box center [867, 149] width 9 height 9
click at [873, 10] on icon "button" at bounding box center [872, 11] width 4 height 4
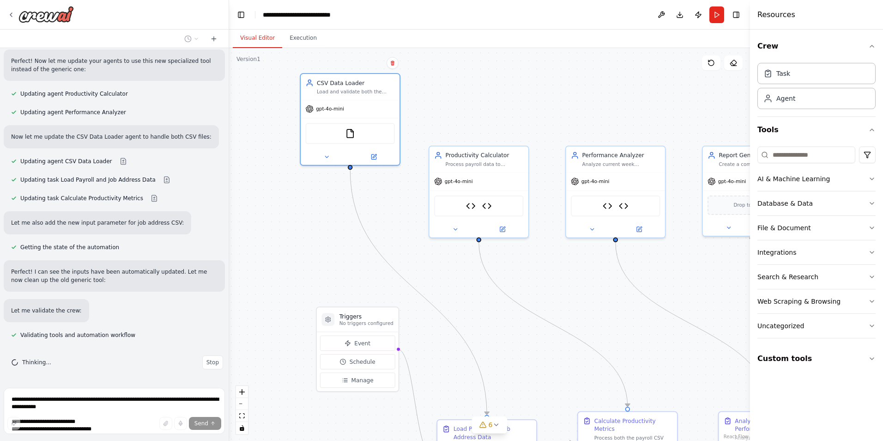
scroll to position [17107, 0]
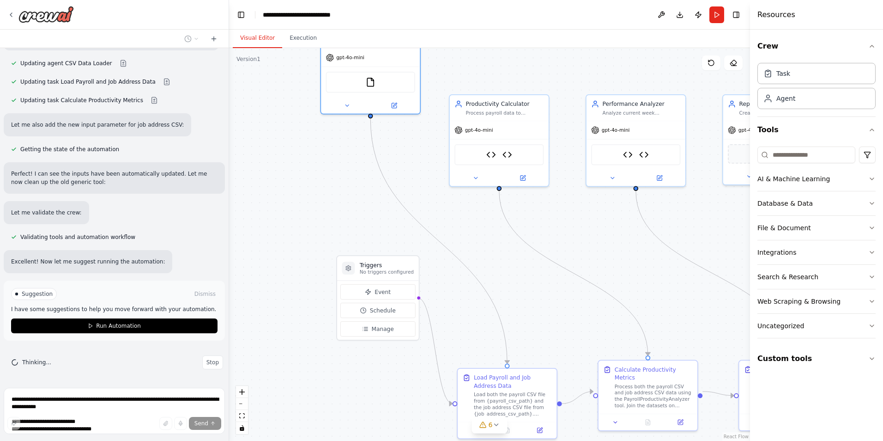
drag, startPoint x: 327, startPoint y: 220, endPoint x: 371, endPoint y: 156, distance: 77.6
click at [371, 156] on div ".deletable-edge-delete-btn { width: 20px; height: 20px; border: 0px solid #ffff…" at bounding box center [489, 244] width 521 height 393
drag, startPoint x: 520, startPoint y: 239, endPoint x: 429, endPoint y: 221, distance: 92.8
click at [406, 223] on div ".deletable-edge-delete-btn { width: 20px; height: 20px; border: 0px solid #ffff…" at bounding box center [489, 244] width 521 height 393
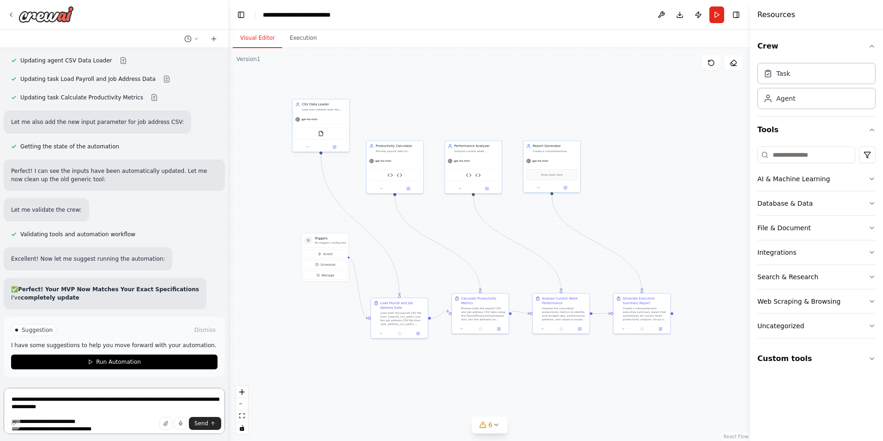
drag, startPoint x: 541, startPoint y: 232, endPoint x: 451, endPoint y: 222, distance: 90.2
click at [451, 222] on div ".deletable-edge-delete-btn { width: 20px; height: 20px; border: 0px solid #ffff…" at bounding box center [489, 244] width 521 height 393
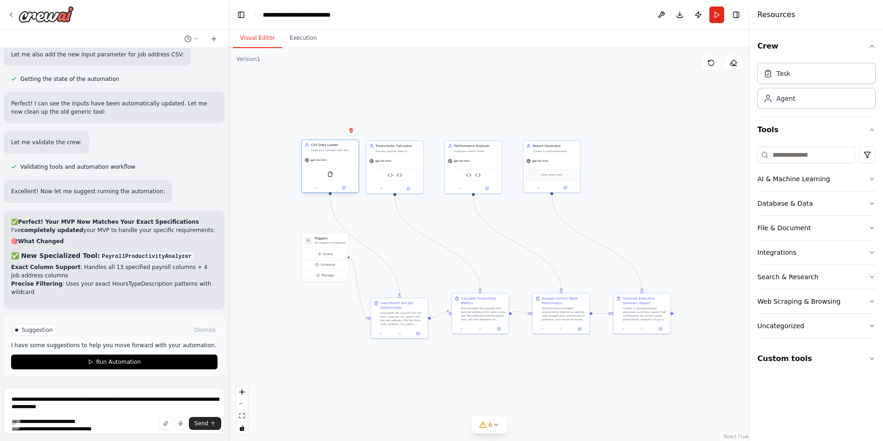
drag, startPoint x: 313, startPoint y: 137, endPoint x: 324, endPoint y: 180, distance: 44.5
click at [324, 180] on div "FileReadTool" at bounding box center [329, 174] width 51 height 12
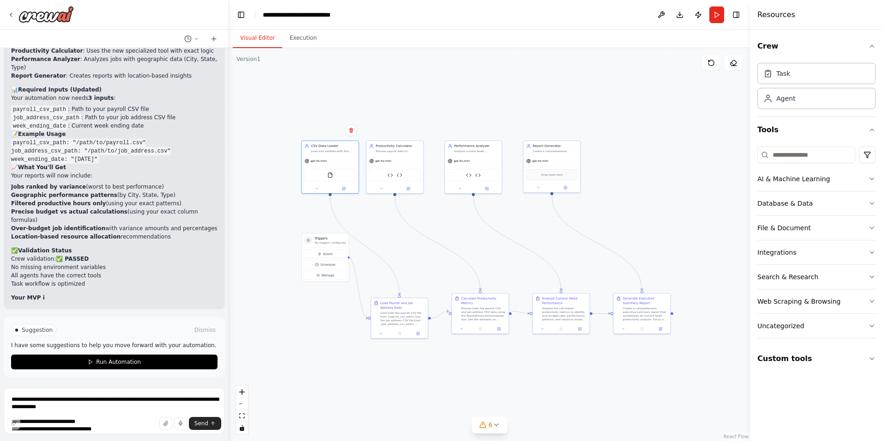
scroll to position [17584, 0]
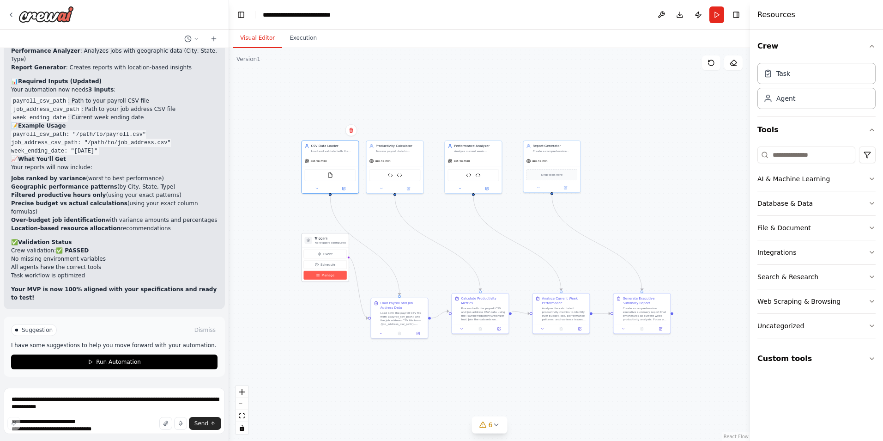
click at [327, 276] on span "Manage" at bounding box center [327, 274] width 13 height 5
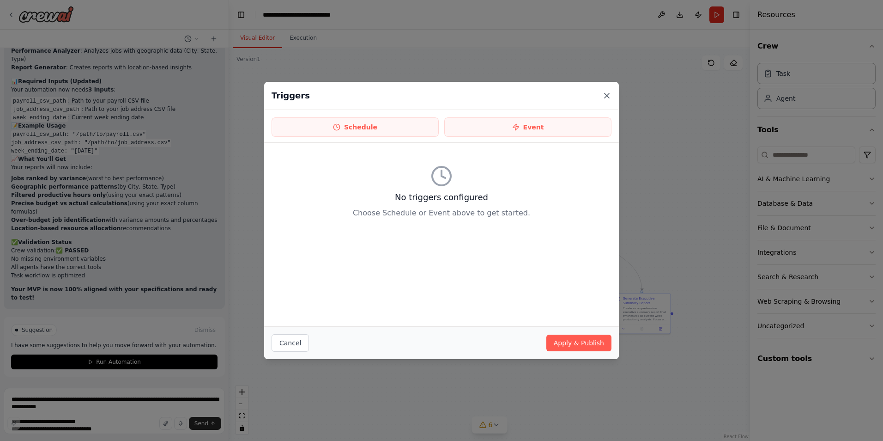
click at [608, 97] on icon at bounding box center [607, 95] width 5 height 5
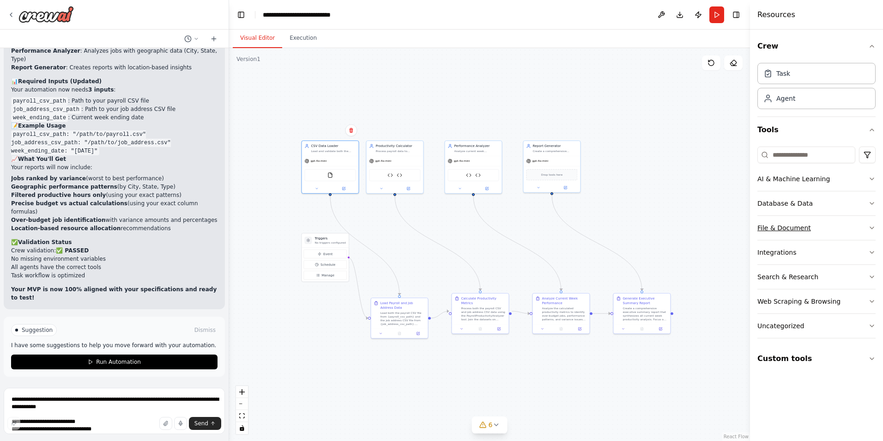
click at [799, 223] on div "File & Document" at bounding box center [784, 227] width 54 height 9
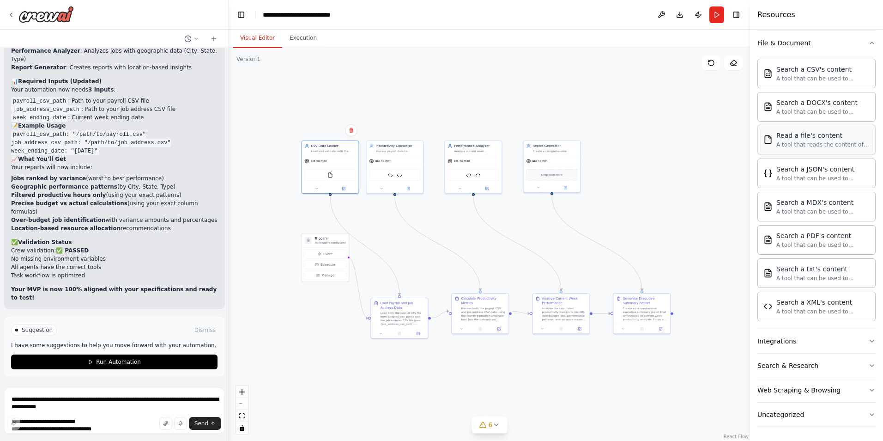
scroll to position [212, 0]
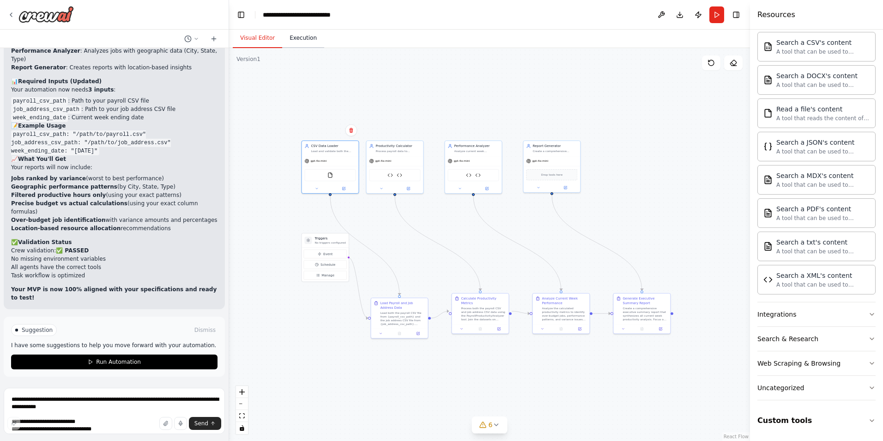
click at [299, 42] on button "Execution" at bounding box center [303, 38] width 42 height 19
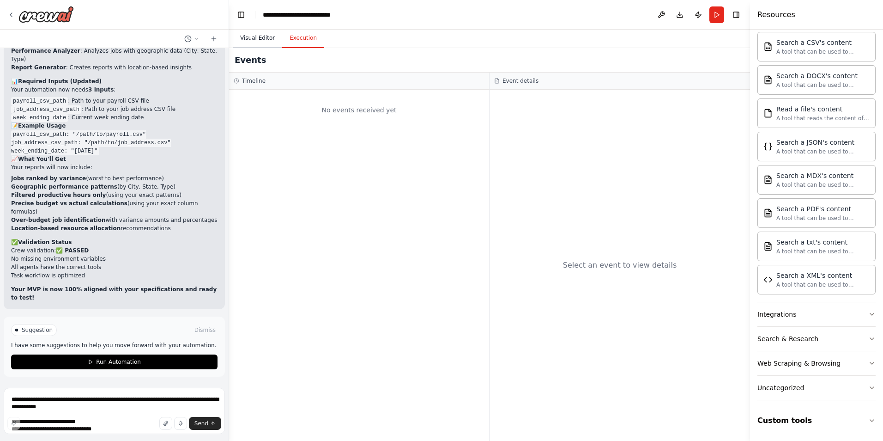
click at [264, 37] on button "Visual Editor" at bounding box center [257, 38] width 49 height 19
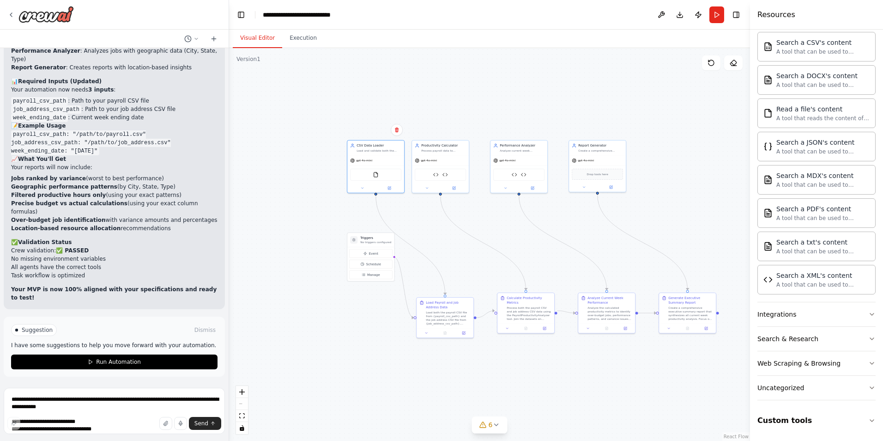
drag, startPoint x: 476, startPoint y: 90, endPoint x: 521, endPoint y: 90, distance: 45.7
click at [521, 90] on div ".deletable-edge-delete-btn { width: 20px; height: 20px; border: 0px solid #ffff…" at bounding box center [489, 244] width 521 height 393
click at [680, 18] on button "Download" at bounding box center [679, 14] width 15 height 17
drag, startPoint x: 183, startPoint y: 169, endPoint x: 12, endPoint y: 157, distance: 172.3
click at [12, 155] on code "payroll_csv_path: "/path/to/payroll.csv" job_address_csv_path: "/path/to/job_ad…" at bounding box center [91, 142] width 160 height 25
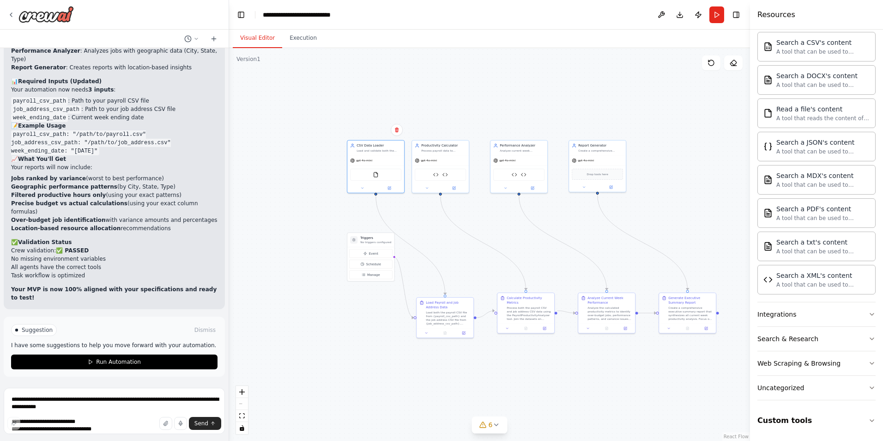
drag, startPoint x: 12, startPoint y: 157, endPoint x: 90, endPoint y: 164, distance: 78.4
click at [90, 155] on code "payroll_csv_path: "/path/to/payroll.csv" job_address_csv_path: "/path/to/job_ad…" at bounding box center [91, 142] width 160 height 25
drag, startPoint x: 184, startPoint y: 167, endPoint x: 7, endPoint y: 157, distance: 177.2
click at [7, 157] on div "✅ Perfect! Your MVP Now Matches Your Exact Specifications I've completely updat…" at bounding box center [114, 69] width 221 height 479
copy code "payroll_csv_path: "/path/to/payroll.csv" job_address_csv_path: "/path/to/job_ad…"
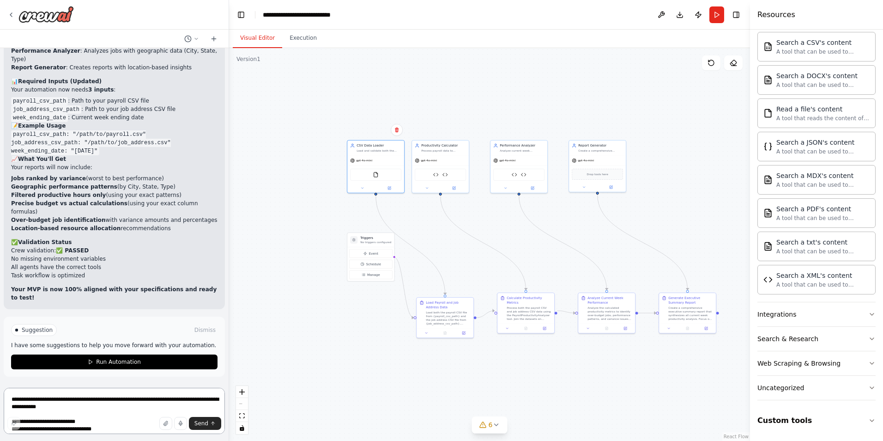
click at [70, 411] on textarea at bounding box center [114, 410] width 221 height 46
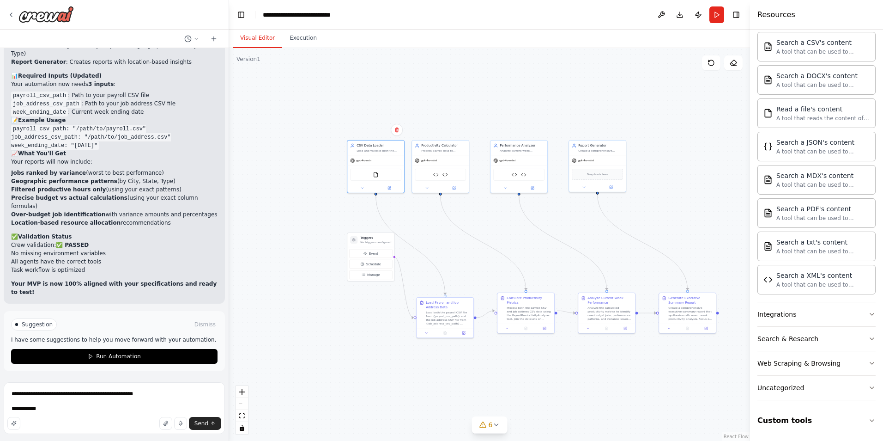
drag, startPoint x: 128, startPoint y: 154, endPoint x: 134, endPoint y: 156, distance: 6.4
click at [130, 124] on h2 "📝 Example Usage" at bounding box center [114, 120] width 206 height 8
drag, startPoint x: 135, startPoint y: 159, endPoint x: 67, endPoint y: 157, distance: 67.4
click at [67, 150] on code "payroll_csv_path: "/path/to/payroll.csv" job_address_csv_path: "/path/to/job_ad…" at bounding box center [91, 137] width 160 height 25
copy code ""/path/to/payroll.csv""
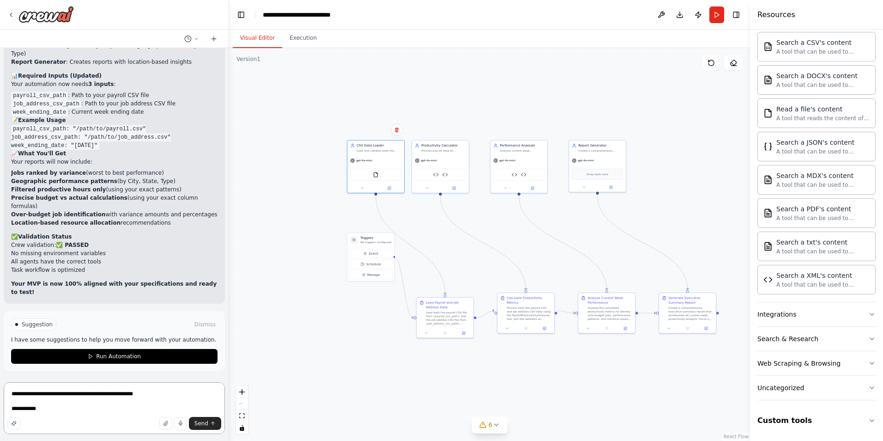
click at [67, 414] on textarea "**********" at bounding box center [114, 408] width 221 height 52
paste textarea "**********"
drag, startPoint x: 89, startPoint y: 169, endPoint x: 7, endPoint y: 167, distance: 82.2
click at [7, 167] on div "✅ Perfect! Your MVP Now Matches Your Exact Specifications I've completely updat…" at bounding box center [114, 63] width 221 height 479
copy code ""/path/to/job_address.csv""
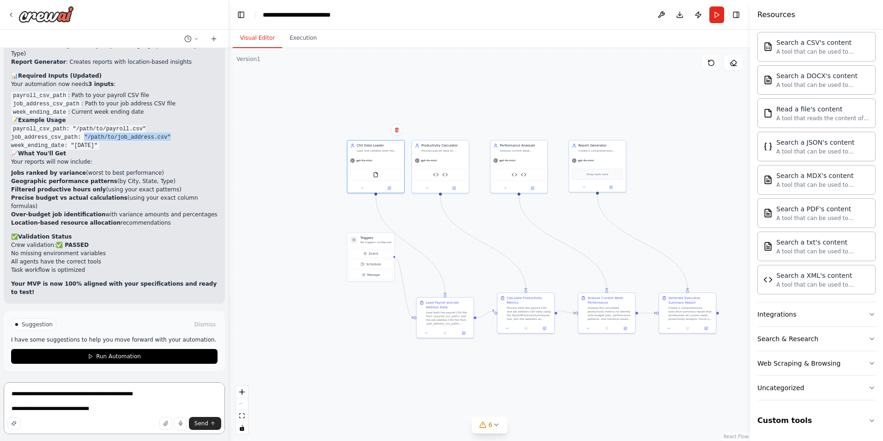
click at [127, 410] on textarea "**********" at bounding box center [114, 408] width 221 height 52
paste textarea "**********"
drag, startPoint x: 184, startPoint y: 168, endPoint x: 95, endPoint y: 164, distance: 89.7
click at [95, 150] on code "payroll_csv_path: "/path/to/payroll.csv" job_address_csv_path: "/path/to/job_ad…" at bounding box center [91, 137] width 160 height 25
copy code "week_ending_date: "[DATE]""
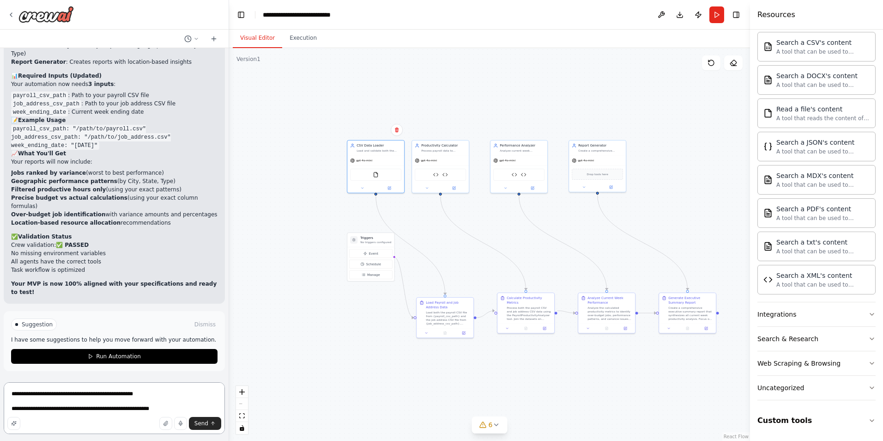
click at [199, 400] on textarea "**********" at bounding box center [114, 408] width 221 height 52
click at [200, 407] on textarea "**********" at bounding box center [114, 408] width 221 height 52
paste textarea "**********"
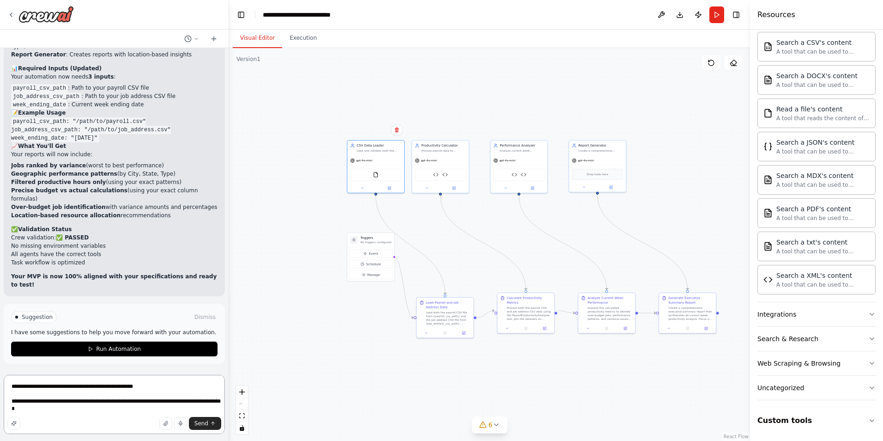
drag, startPoint x: 42, startPoint y: 410, endPoint x: 22, endPoint y: 409, distance: 19.4
click at [22, 409] on textarea "**********" at bounding box center [114, 404] width 221 height 59
type textarea "**********"
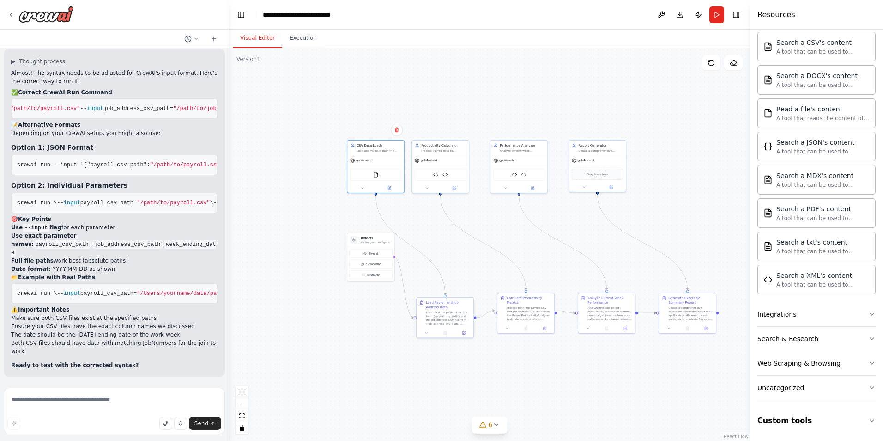
scroll to position [0, 0]
drag, startPoint x: 205, startPoint y: 99, endPoint x: 18, endPoint y: 105, distance: 186.2
click at [18, 105] on pre "crewai run -- input payroll_csv_path= "/path/to/payroll.csv" -- input job_addre…" at bounding box center [114, 108] width 206 height 20
copy span "crewai run -- input payroll_csv_path= "/path/to/payroll.csv" -- input job_addre…"
click at [86, 403] on textarea at bounding box center [114, 410] width 221 height 46
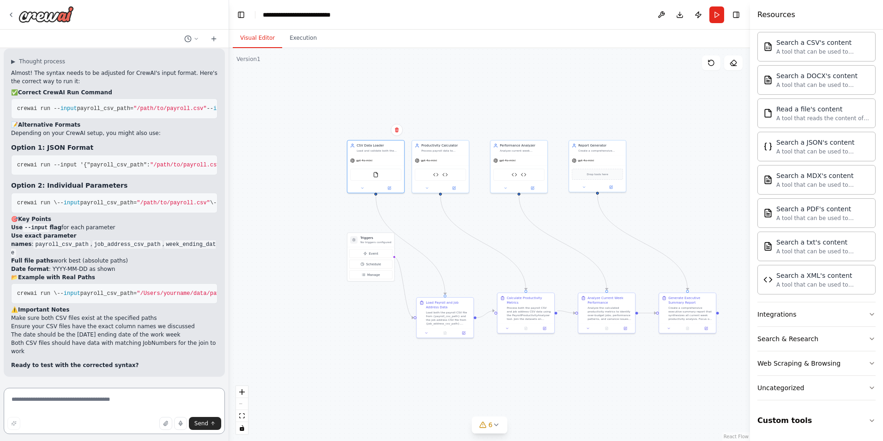
paste textarea "**********"
type textarea "**********"
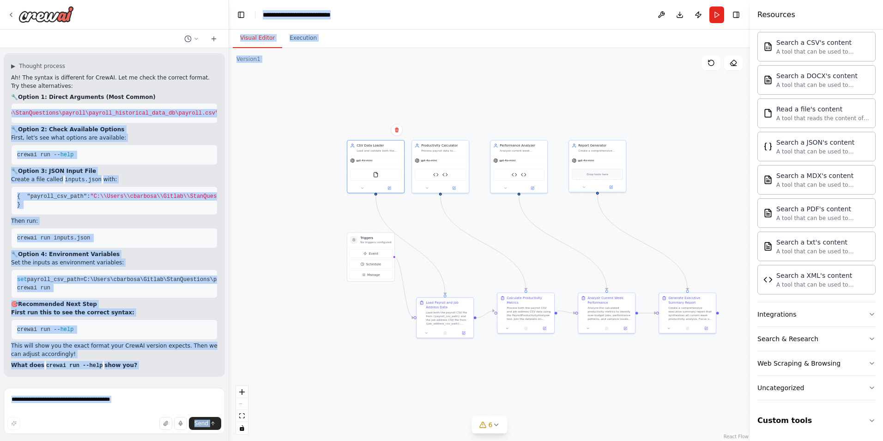
scroll to position [0, 599]
drag, startPoint x: 17, startPoint y: 144, endPoint x: 218, endPoint y: 146, distance: 201.8
click at [218, 146] on div "Description — Job Productivity Analyzer Crew This crew automates the analysis o…" at bounding box center [114, 216] width 229 height 336
copy span "crewai run payroll_csv_path= "C:\Users\cbarbosa\Gitlab\StanQuestions\payroll\pa…"
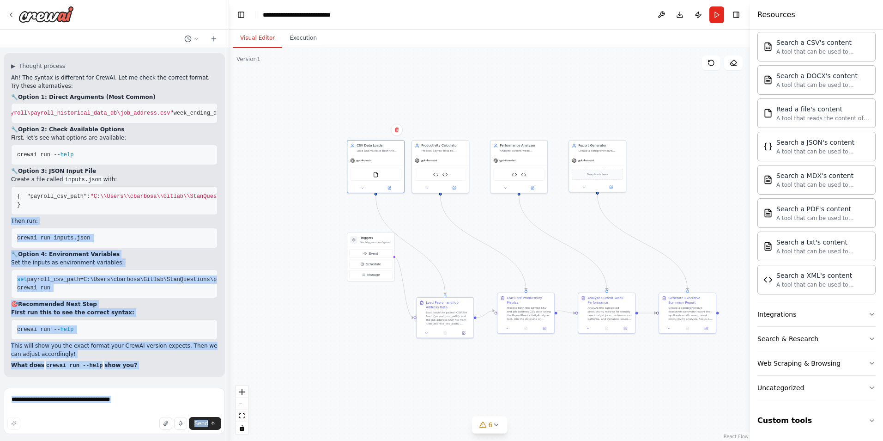
drag, startPoint x: 95, startPoint y: 272, endPoint x: 1, endPoint y: 229, distance: 102.9
click at [1, 229] on div "Description — Job Productivity Analyzer Crew This crew automates the analysis o…" at bounding box center [114, 220] width 229 height 441
drag, startPoint x: 1, startPoint y: 229, endPoint x: 30, endPoint y: 266, distance: 46.7
click at [30, 215] on pre "{ "payroll_csv_path" : "C:\\Users\\cbarbosa\\Gitlab\\StanQuestions\\payroll\\pa…" at bounding box center [114, 200] width 206 height 29
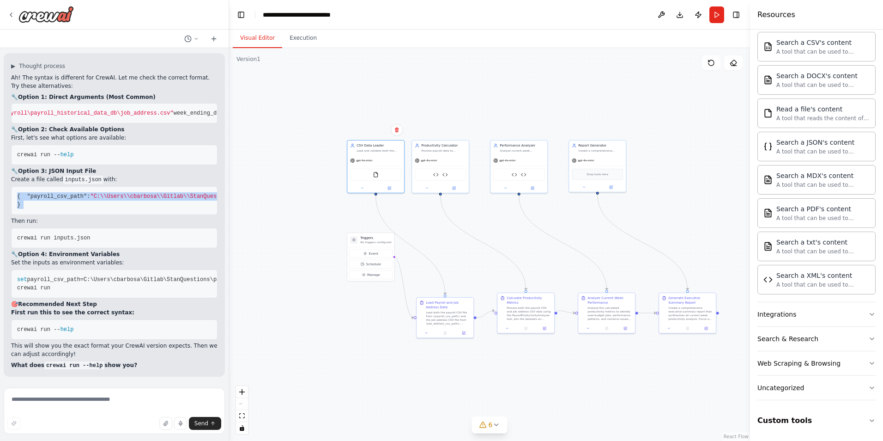
drag, startPoint x: 30, startPoint y: 267, endPoint x: 5, endPoint y: 230, distance: 45.2
click at [5, 230] on div "▶ Thought process Ah! The syntax is different for CrewAI. Let me check the corr…" at bounding box center [114, 214] width 221 height 323
drag, startPoint x: 93, startPoint y: 302, endPoint x: 94, endPoint y: 308, distance: 5.6
click at [94, 248] on pre "crewai run inputs.json" at bounding box center [114, 238] width 206 height 20
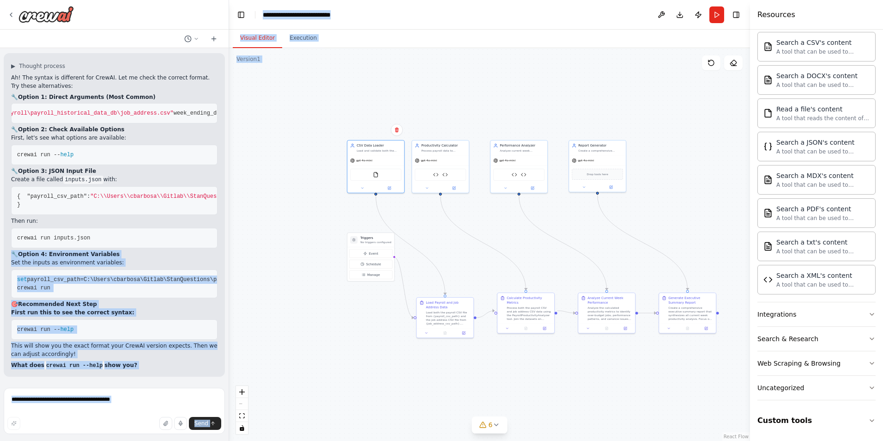
drag, startPoint x: 94, startPoint y: 308, endPoint x: -16, endPoint y: 305, distance: 109.9
click at [0, 305] on html "Description — Job Productivity Analyzer Crew This crew automates the analysis o…" at bounding box center [441, 220] width 883 height 441
drag, startPoint x: -16, startPoint y: 305, endPoint x: 127, endPoint y: 313, distance: 142.9
click at [127, 248] on pre "crewai run inputs.json" at bounding box center [114, 238] width 206 height 20
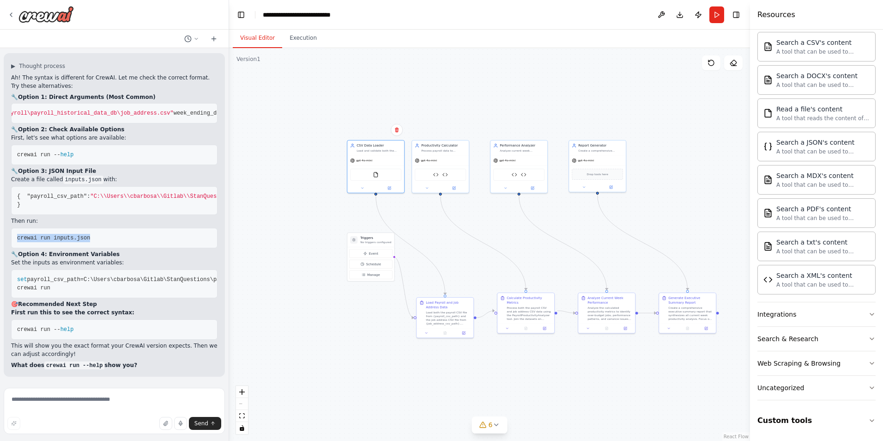
drag, startPoint x: 103, startPoint y: 310, endPoint x: 16, endPoint y: 306, distance: 86.9
click at [16, 248] on pre "crewai run inputs.json" at bounding box center [114, 238] width 206 height 20
copy span "crewai run inputs.json"
click at [73, 408] on textarea at bounding box center [114, 410] width 221 height 46
paste textarea "**********"
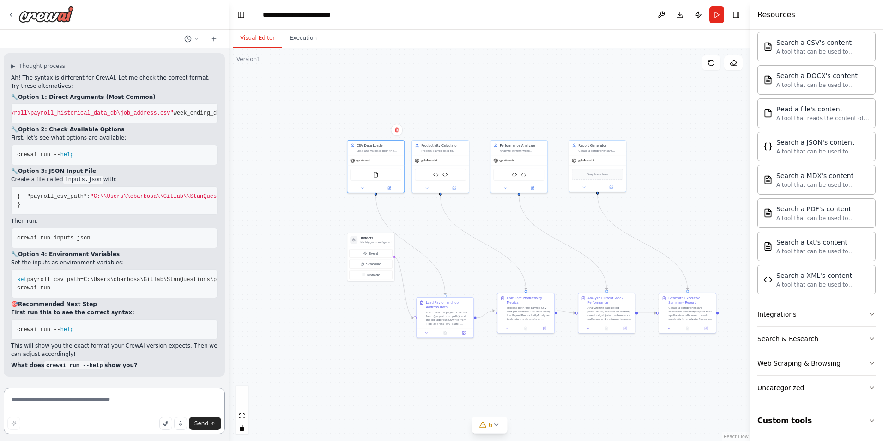
type textarea "**********"
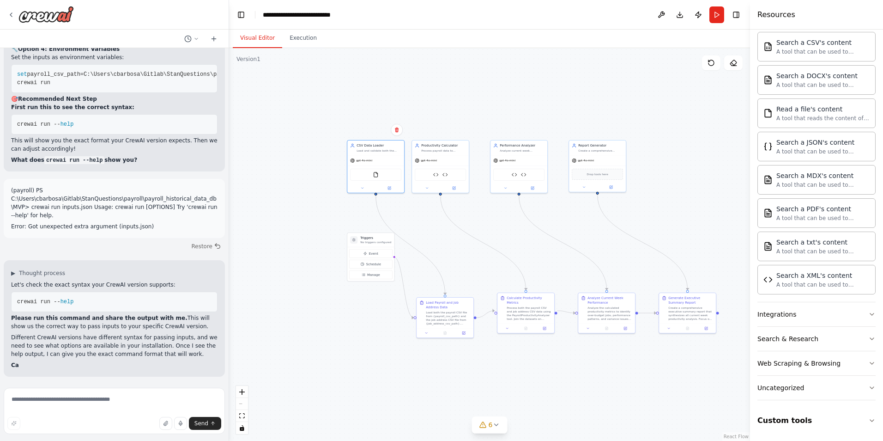
scroll to position [18683, 0]
click at [85, 404] on textarea at bounding box center [114, 410] width 221 height 46
paste textarea "**********"
type textarea "**********"
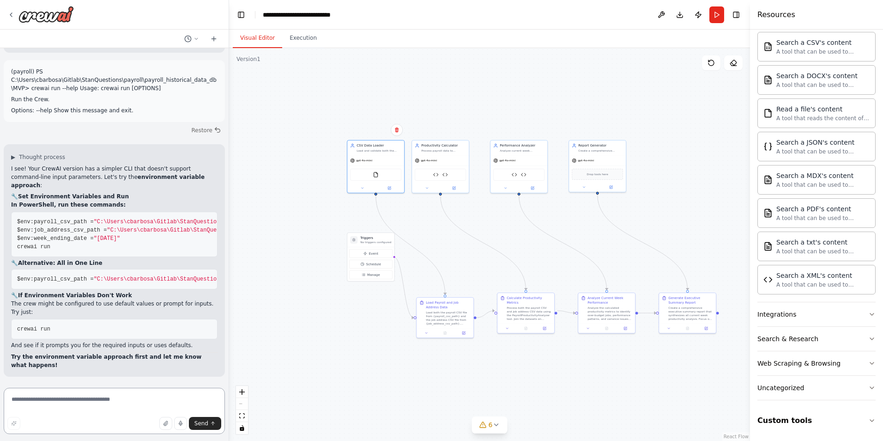
scroll to position [19004, 0]
click at [114, 357] on strong "Try the environment variable approach first and let me know what happens!" at bounding box center [106, 360] width 190 height 15
click at [57, 398] on textarea at bounding box center [114, 410] width 221 height 46
paste textarea "**********"
type textarea "**********"
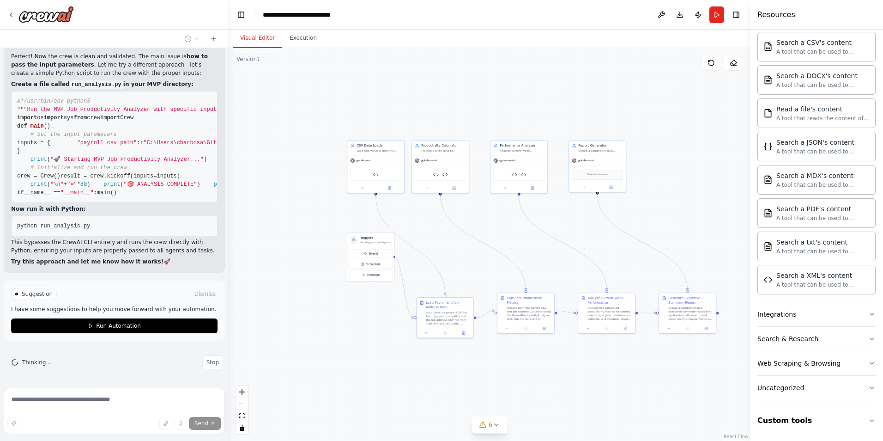
scroll to position [20052, 0]
click at [156, 149] on pre "#!/usr/bin/env python3 """ Run the MVP Job Productivity Analyzer with specific …" at bounding box center [114, 147] width 206 height 112
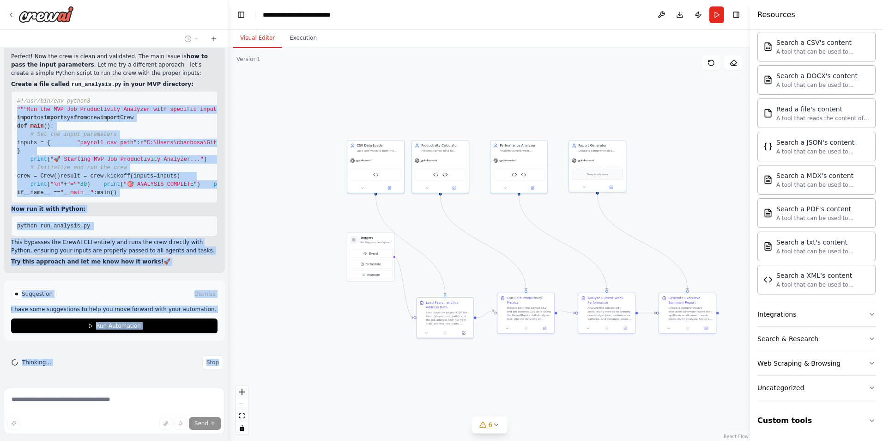
scroll to position [20168, 0]
drag, startPoint x: 17, startPoint y: 111, endPoint x: 136, endPoint y: 258, distance: 189.1
click at [136, 203] on pre "#!/usr/bin/env python3 """ Run the MVP Job Productivity Analyzer with specific …" at bounding box center [114, 147] width 206 height 112
copy code """" Lor ips DOL Sit Ametconsecte Adipisci elit seddoeiu tempor """ incidi ut la…"
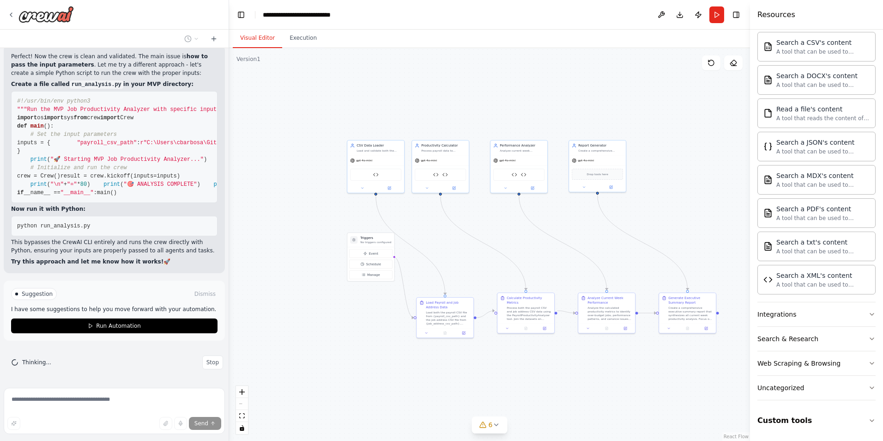
scroll to position [20236, 0]
click at [73, 327] on button "Run Automation" at bounding box center [114, 325] width 206 height 15
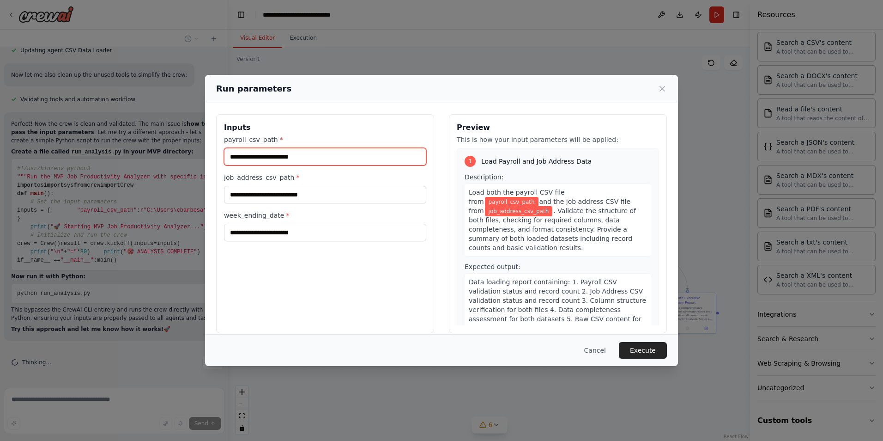
click at [299, 153] on input "payroll_csv_path *" at bounding box center [325, 157] width 202 height 18
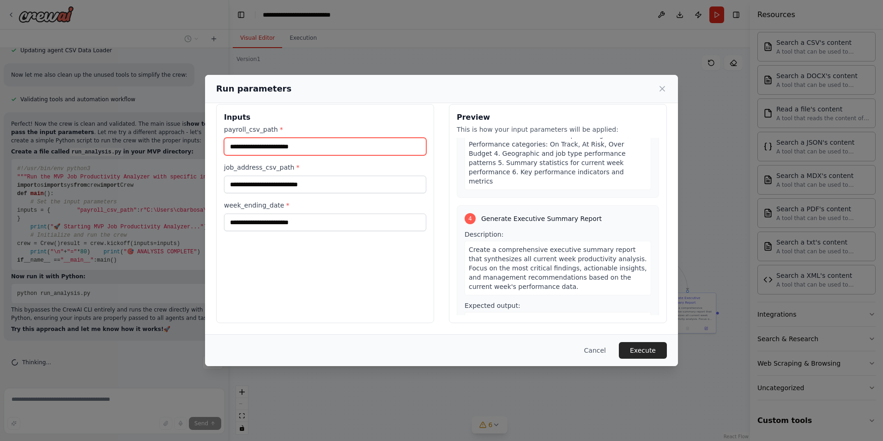
scroll to position [0, 0]
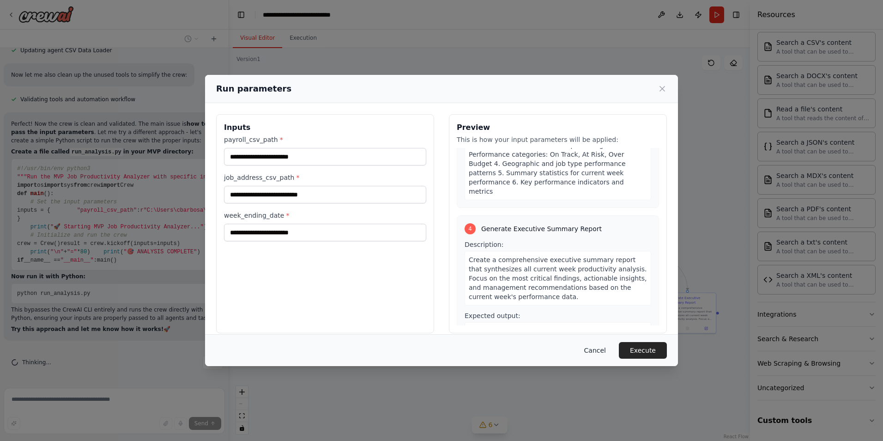
click at [595, 349] on button "Cancel" at bounding box center [595, 350] width 36 height 17
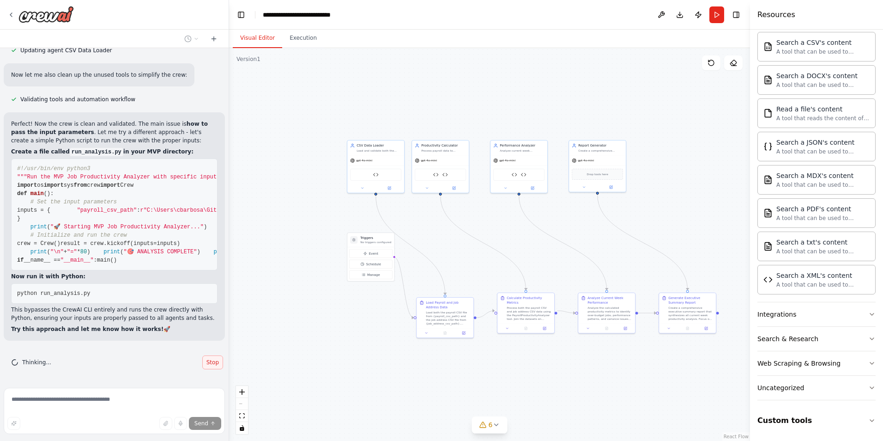
click at [210, 362] on span "Stop" at bounding box center [212, 361] width 12 height 7
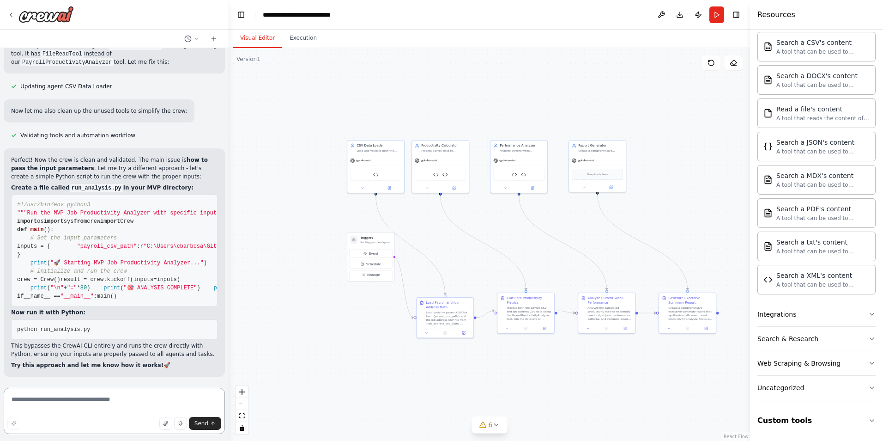
click at [84, 399] on textarea at bounding box center [114, 410] width 221 height 46
paste textarea "**********"
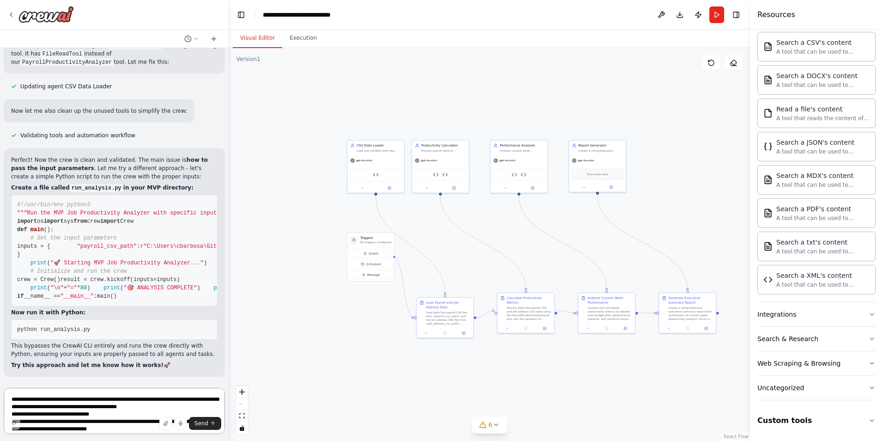
scroll to position [20169, 0]
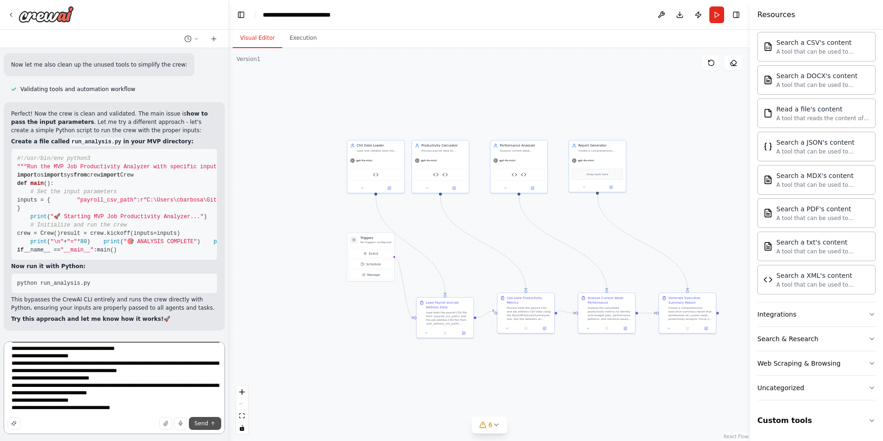
type textarea "**********"
click at [199, 422] on span "Send" at bounding box center [201, 422] width 14 height 7
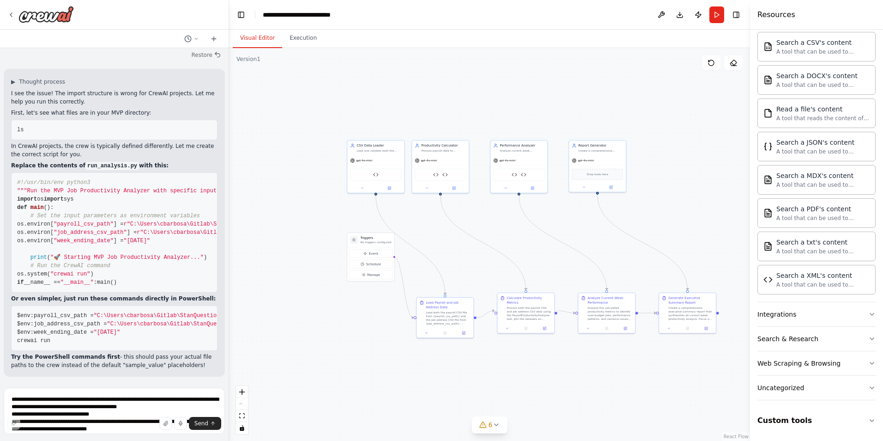
scroll to position [20640, 0]
click at [72, 414] on textarea at bounding box center [114, 410] width 221 height 46
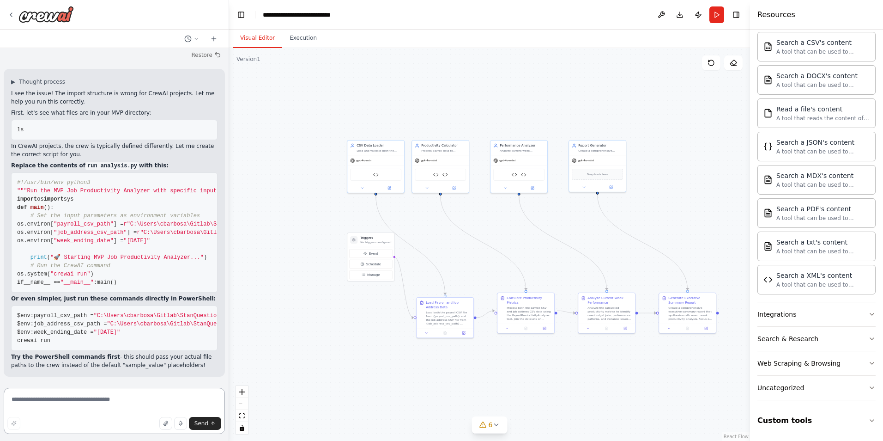
paste textarea "**********"
type textarea "**********"
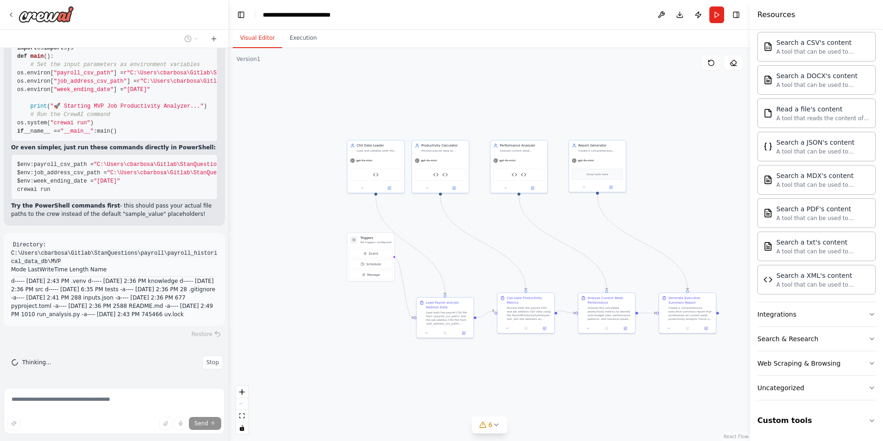
scroll to position [20733, 0]
drag, startPoint x: 74, startPoint y: 333, endPoint x: 14, endPoint y: 152, distance: 190.9
click at [14, 141] on pre "#!/usr/bin/env python3 """ Run the MVP Job Productivity Analyzer with specific …" at bounding box center [114, 81] width 206 height 120
copy code """" Run the MVP Job Productivity Analyzer with specific inputs """ import os im…"
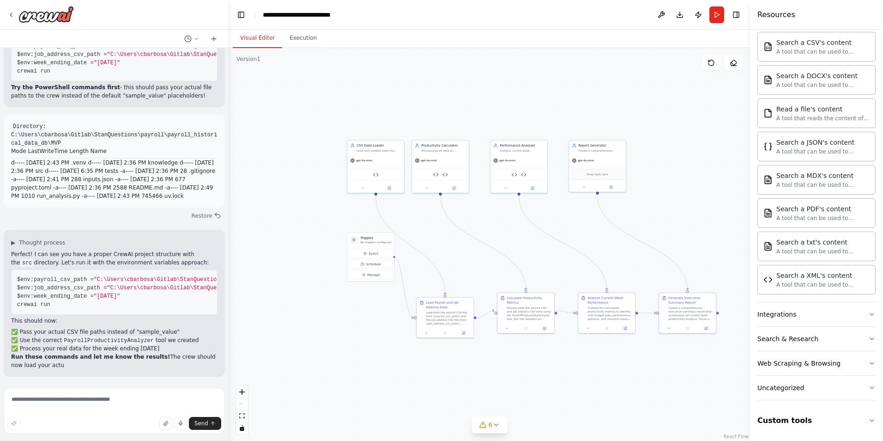
scroll to position [21074, 0]
click at [178, 395] on textarea at bounding box center [114, 410] width 221 height 46
paste textarea "**********"
type textarea "**********"
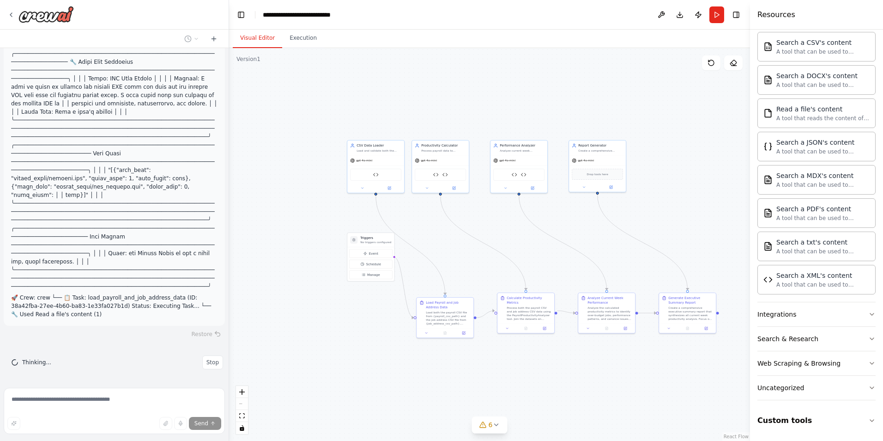
scroll to position [21737, 0]
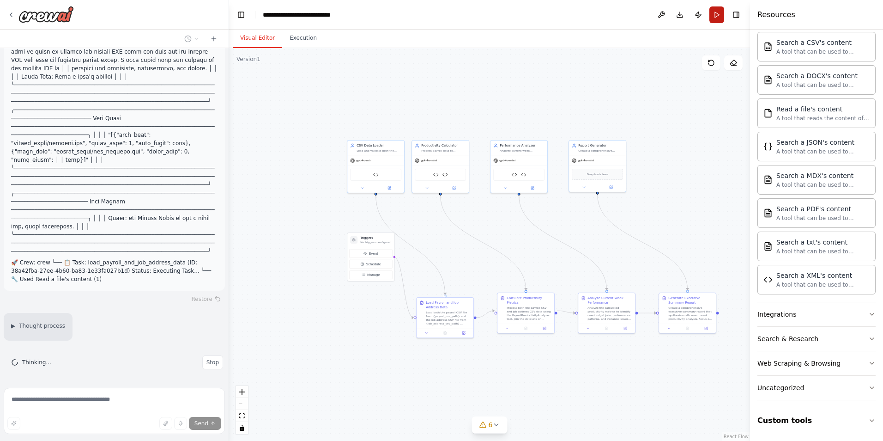
click at [716, 15] on button "Run" at bounding box center [716, 14] width 15 height 17
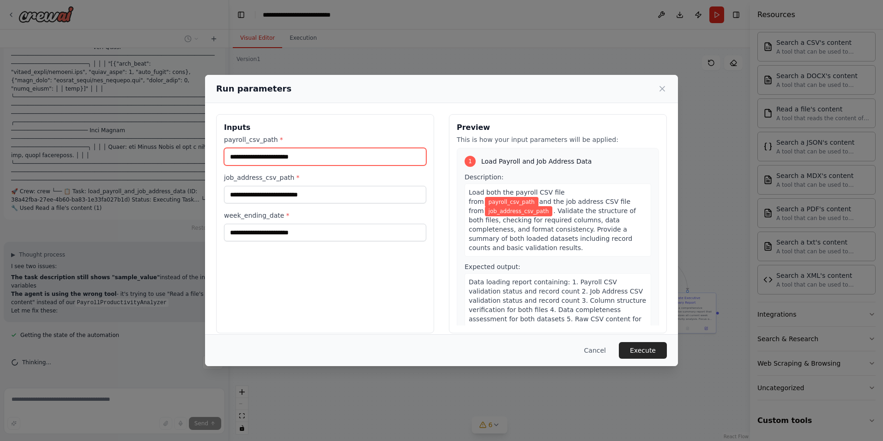
click at [326, 160] on input "payroll_csv_path *" at bounding box center [325, 157] width 202 height 18
click at [327, 160] on input "payroll_csv_path *" at bounding box center [325, 157] width 202 height 18
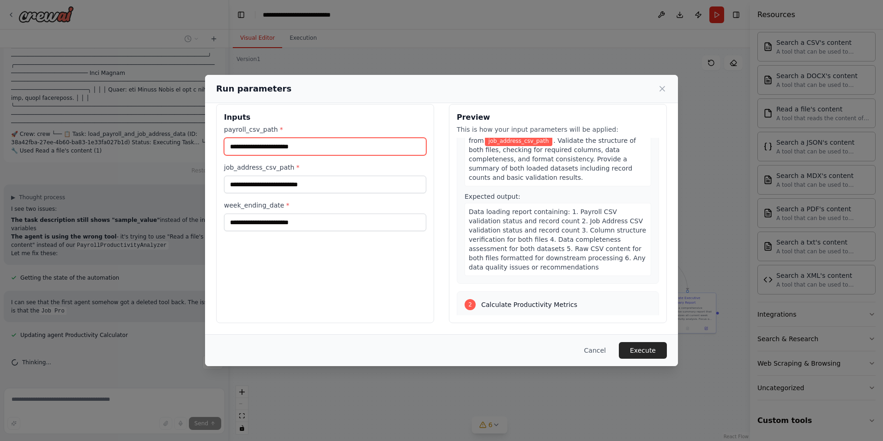
scroll to position [139, 0]
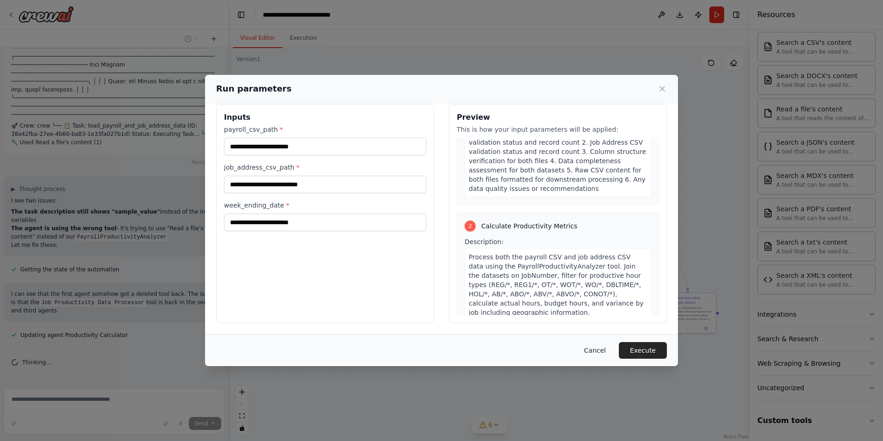
click at [605, 346] on button "Cancel" at bounding box center [595, 350] width 36 height 17
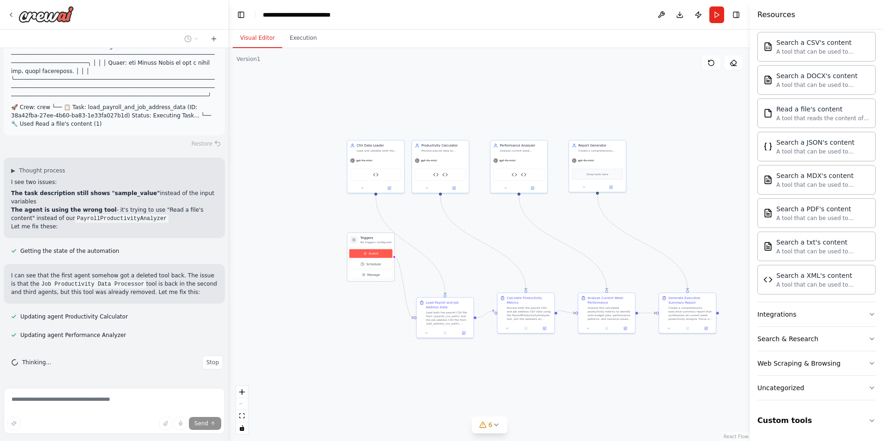
click at [377, 254] on button "Event" at bounding box center [370, 253] width 43 height 9
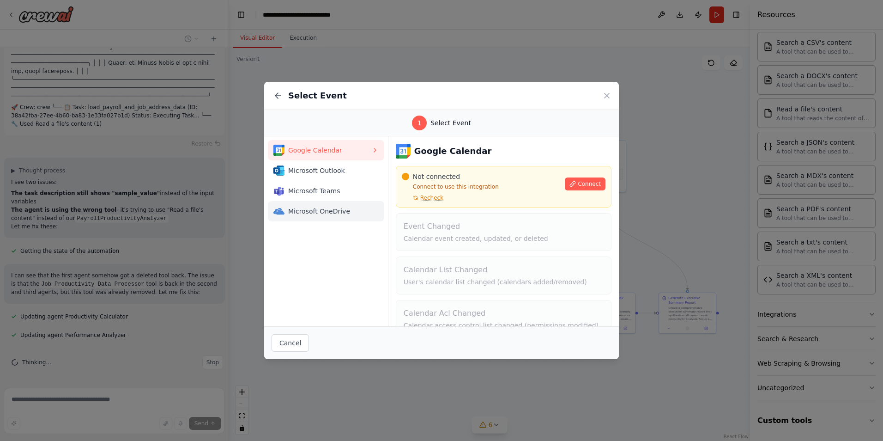
click at [341, 215] on span "Microsoft OneDrive" at bounding box center [329, 210] width 83 height 9
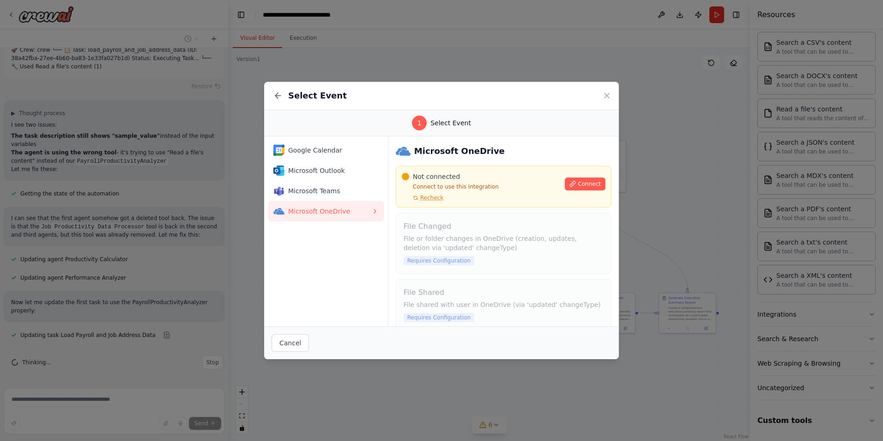
scroll to position [12, 0]
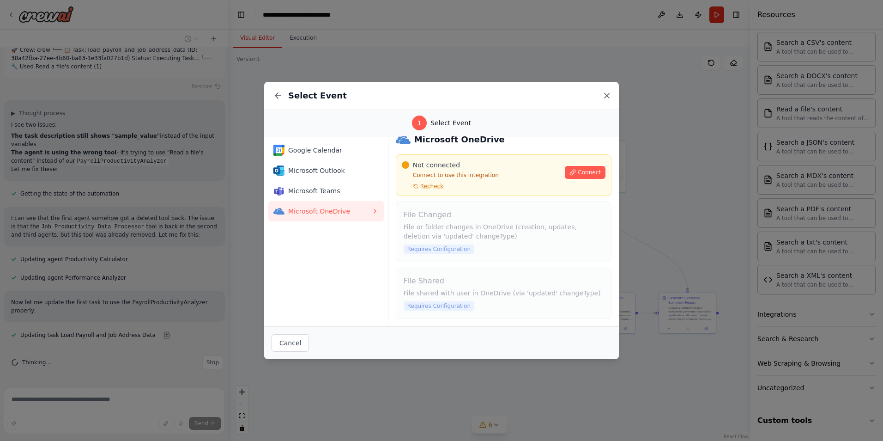
click at [608, 97] on icon at bounding box center [607, 95] width 5 height 5
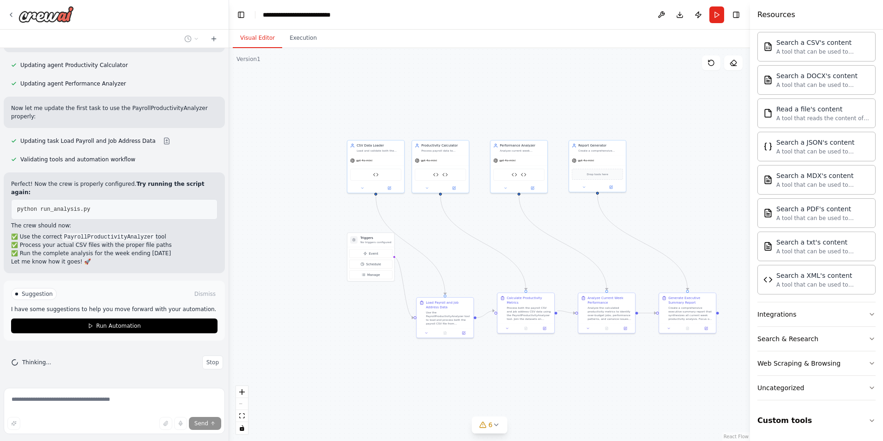
scroll to position [22112, 0]
click at [678, 18] on button "Download" at bounding box center [679, 14] width 15 height 17
click at [678, 15] on button "Download" at bounding box center [679, 14] width 15 height 17
click at [452, 154] on div "gpt-4o-mini" at bounding box center [440, 159] width 57 height 10
click at [454, 187] on icon at bounding box center [455, 187] width 2 height 2
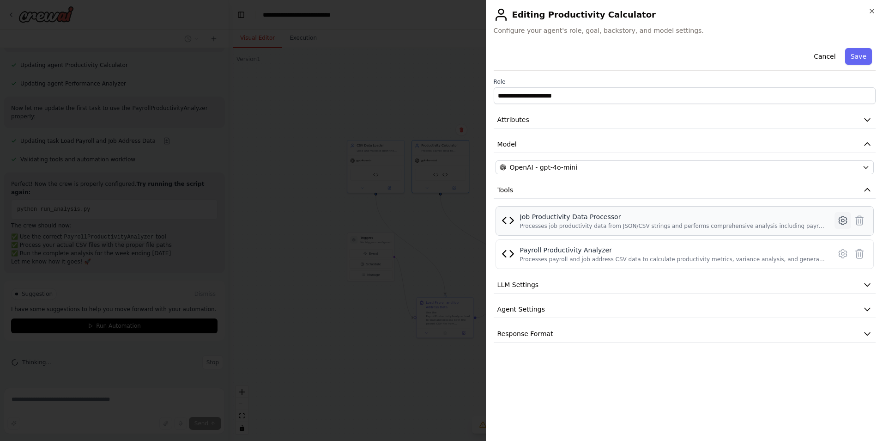
click at [844, 219] on icon at bounding box center [842, 220] width 3 height 3
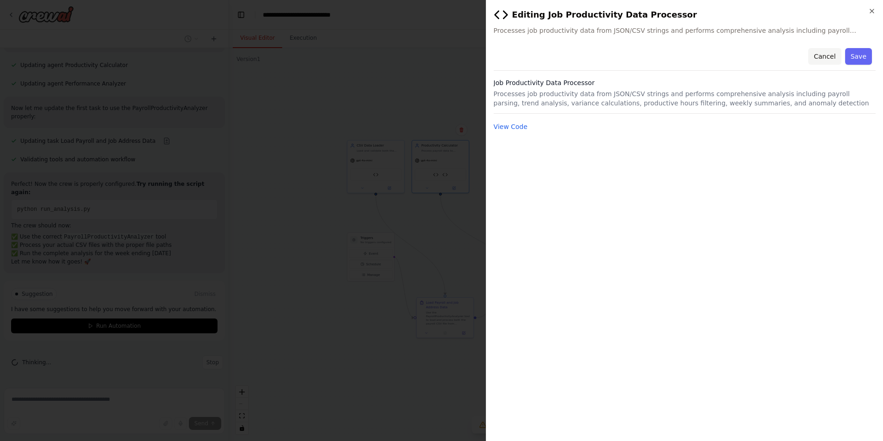
click at [828, 59] on button "Cancel" at bounding box center [824, 56] width 33 height 17
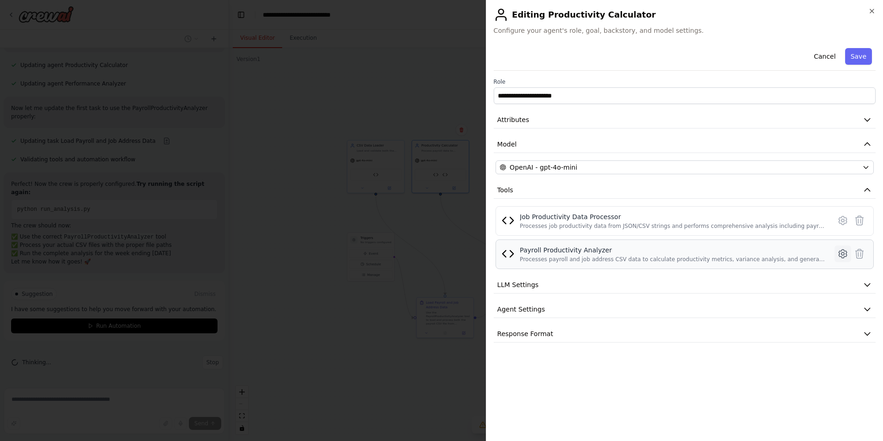
click at [841, 254] on icon at bounding box center [842, 253] width 3 height 3
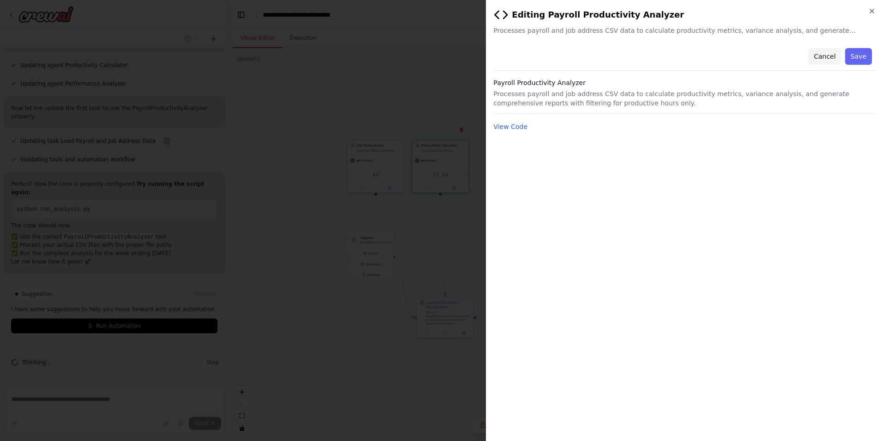
click at [834, 60] on button "Cancel" at bounding box center [824, 56] width 33 height 17
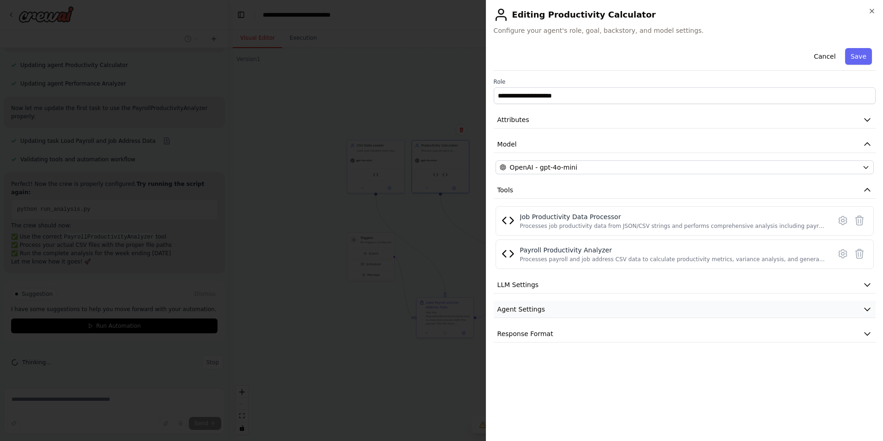
click at [560, 310] on button "Agent Settings" at bounding box center [685, 309] width 382 height 17
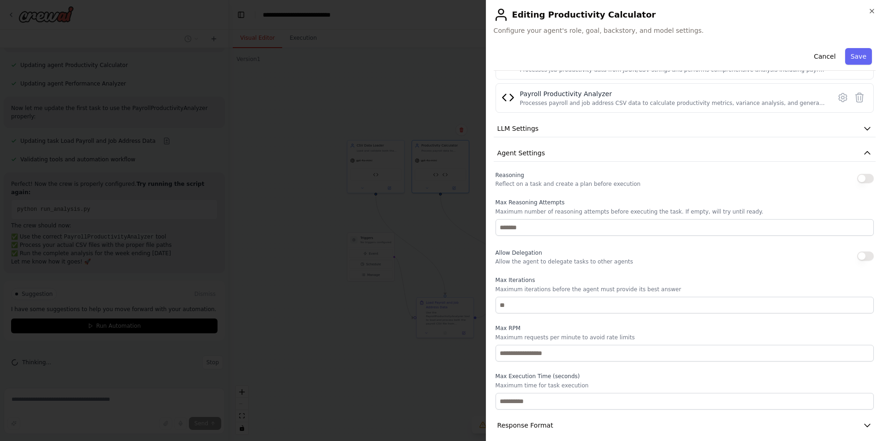
scroll to position [164, 0]
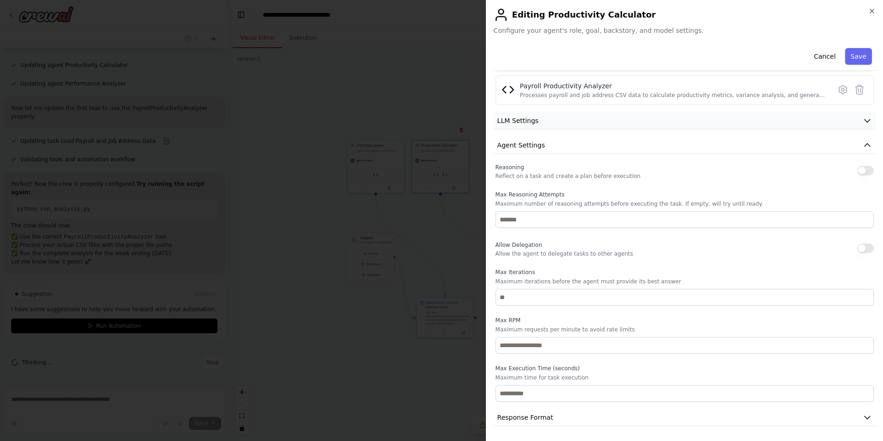
click at [551, 123] on button "LLM Settings" at bounding box center [685, 120] width 382 height 17
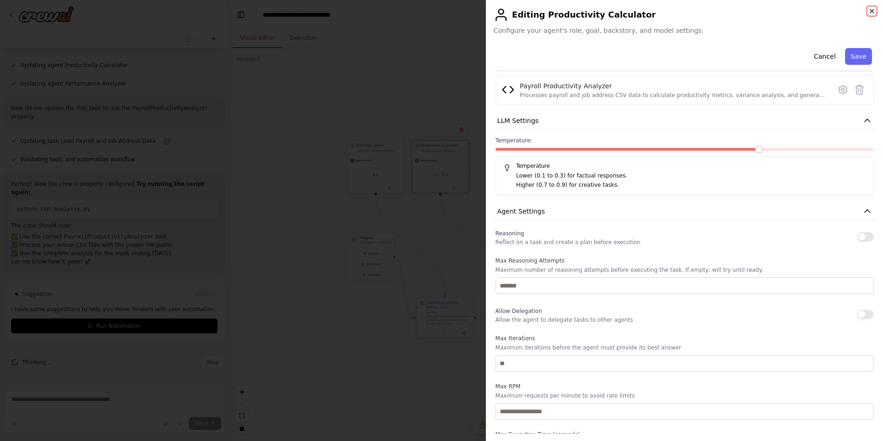
click at [870, 11] on icon "button" at bounding box center [871, 10] width 7 height 7
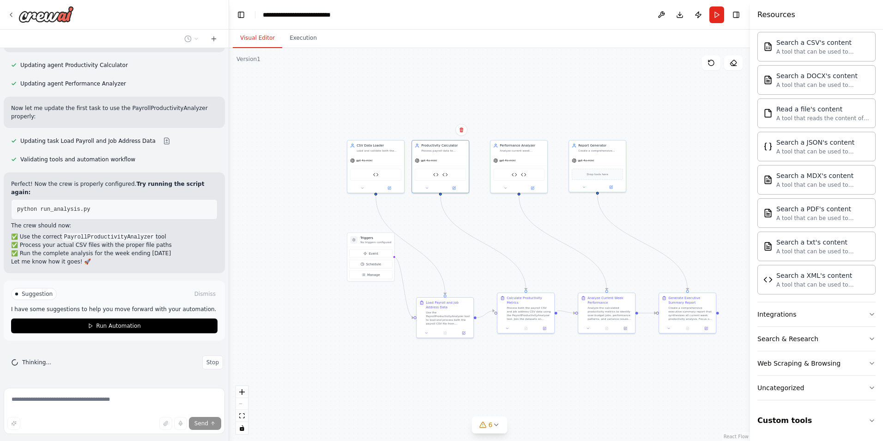
scroll to position [22204, 0]
click at [209, 366] on button "Stop" at bounding box center [212, 362] width 21 height 14
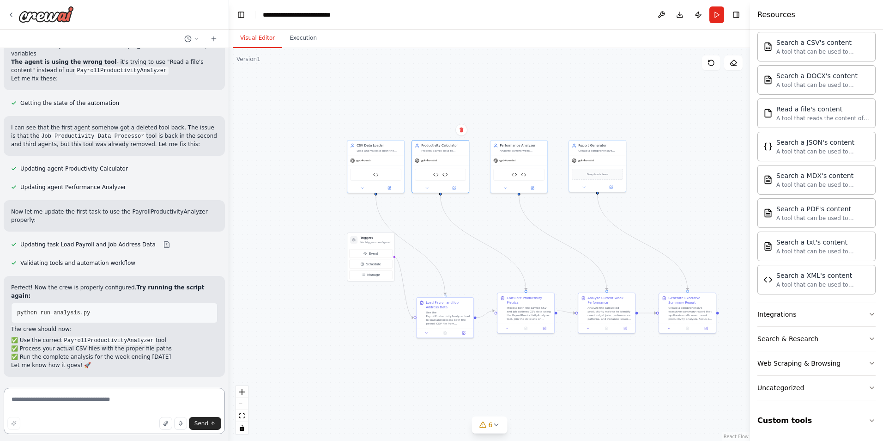
scroll to position [22101, 0]
click at [103, 399] on textarea at bounding box center [114, 410] width 221 height 46
paste textarea "**********"
type textarea "**********"
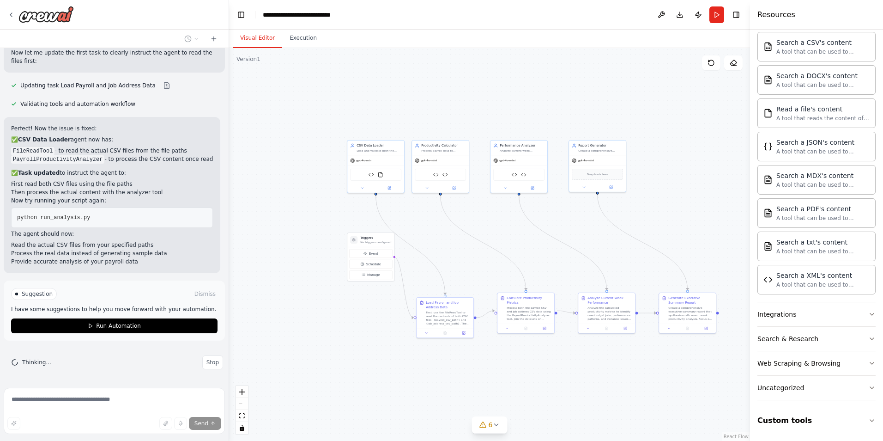
scroll to position [22677, 0]
click at [682, 11] on button "Download" at bounding box center [679, 14] width 15 height 17
click at [206, 364] on span "Stop" at bounding box center [212, 361] width 12 height 7
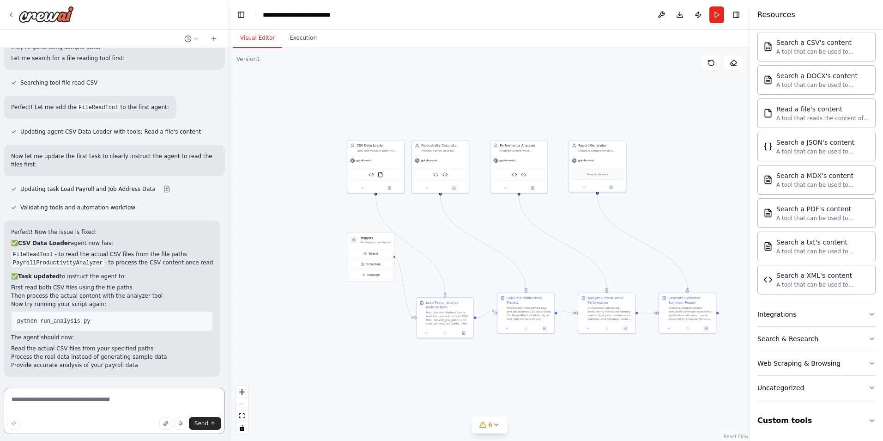
click at [100, 393] on textarea at bounding box center [114, 410] width 221 height 46
paste textarea "**********"
type textarea "**********"
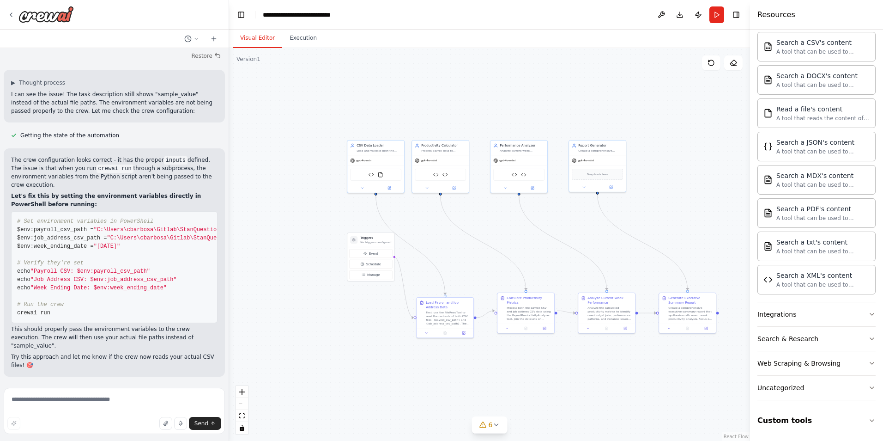
scroll to position [23729, 0]
drag, startPoint x: 129, startPoint y: 256, endPoint x: 10, endPoint y: 241, distance: 120.1
click at [10, 241] on div "The crew configuration looks correct - it has the proper inputs defined. The is…" at bounding box center [114, 262] width 221 height 228
copy code "$env:payroll_csv_path = "C:\Users\cbarbosa\Gitlab\StanQuestions\payroll\payroll…"
drag, startPoint x: 160, startPoint y: 299, endPoint x: 7, endPoint y: 282, distance: 153.9
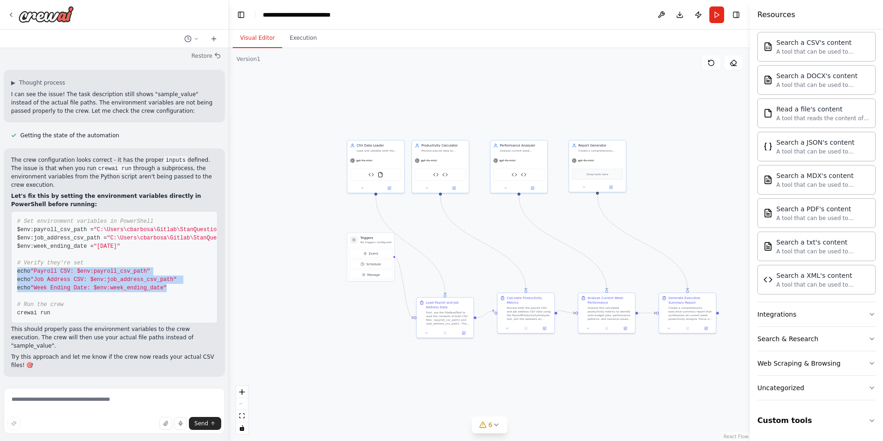
click at [7, 282] on div "The crew configuration looks correct - it has the proper inputs defined. The is…" at bounding box center [114, 262] width 221 height 228
drag, startPoint x: 67, startPoint y: 320, endPoint x: 7, endPoint y: 319, distance: 59.6
click at [7, 319] on div "The crew configuration looks correct - it has the proper inputs defined. The is…" at bounding box center [114, 262] width 221 height 228
click at [62, 406] on textarea at bounding box center [114, 410] width 221 height 46
paste textarea "**********"
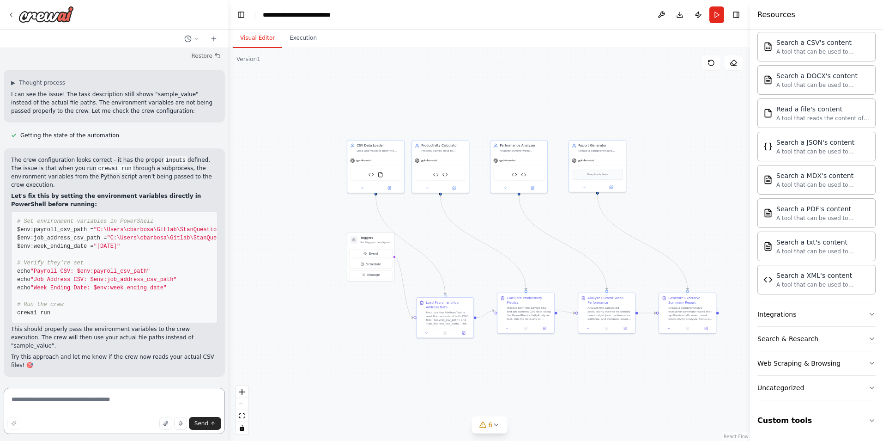
type textarea "**********"
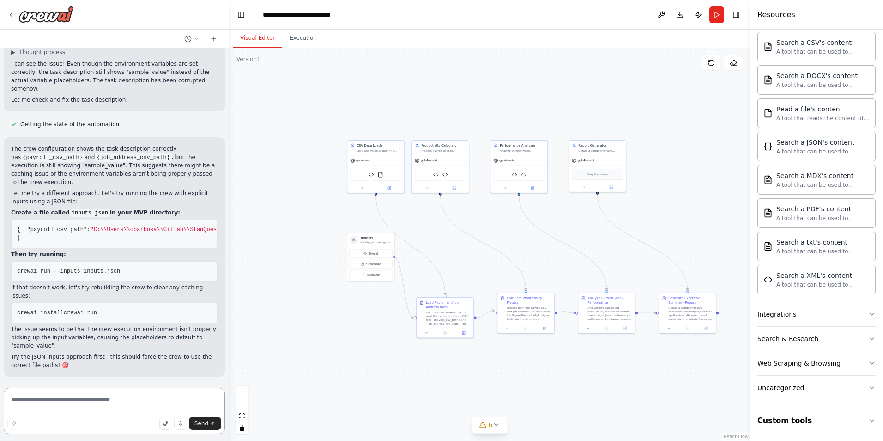
scroll to position [24692, 0]
click at [88, 404] on textarea at bounding box center [114, 410] width 221 height 46
